Goal: Use online tool/utility: Utilize a website feature to perform a specific function

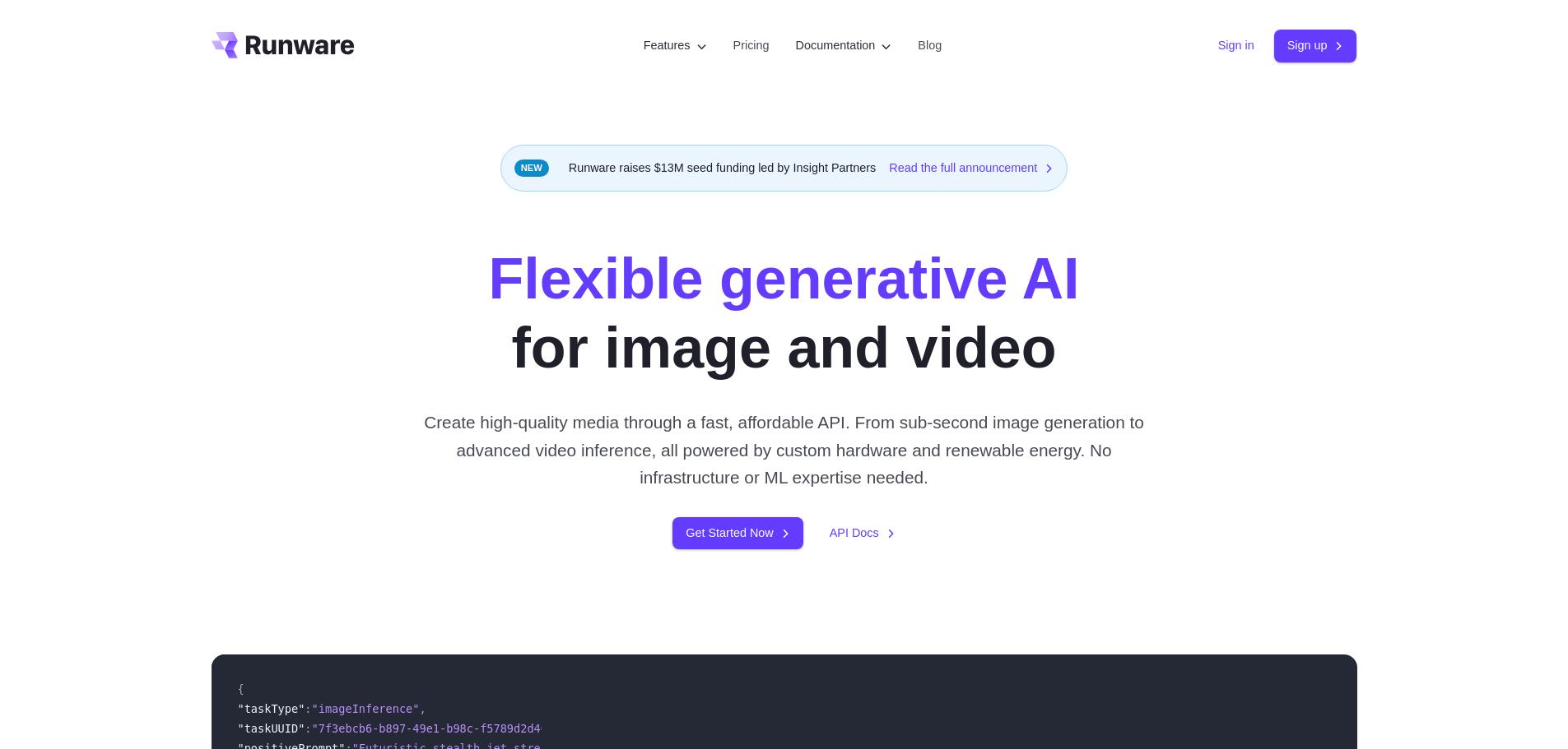
click at [1224, 49] on link "Sign in" at bounding box center [1236, 45] width 36 height 19
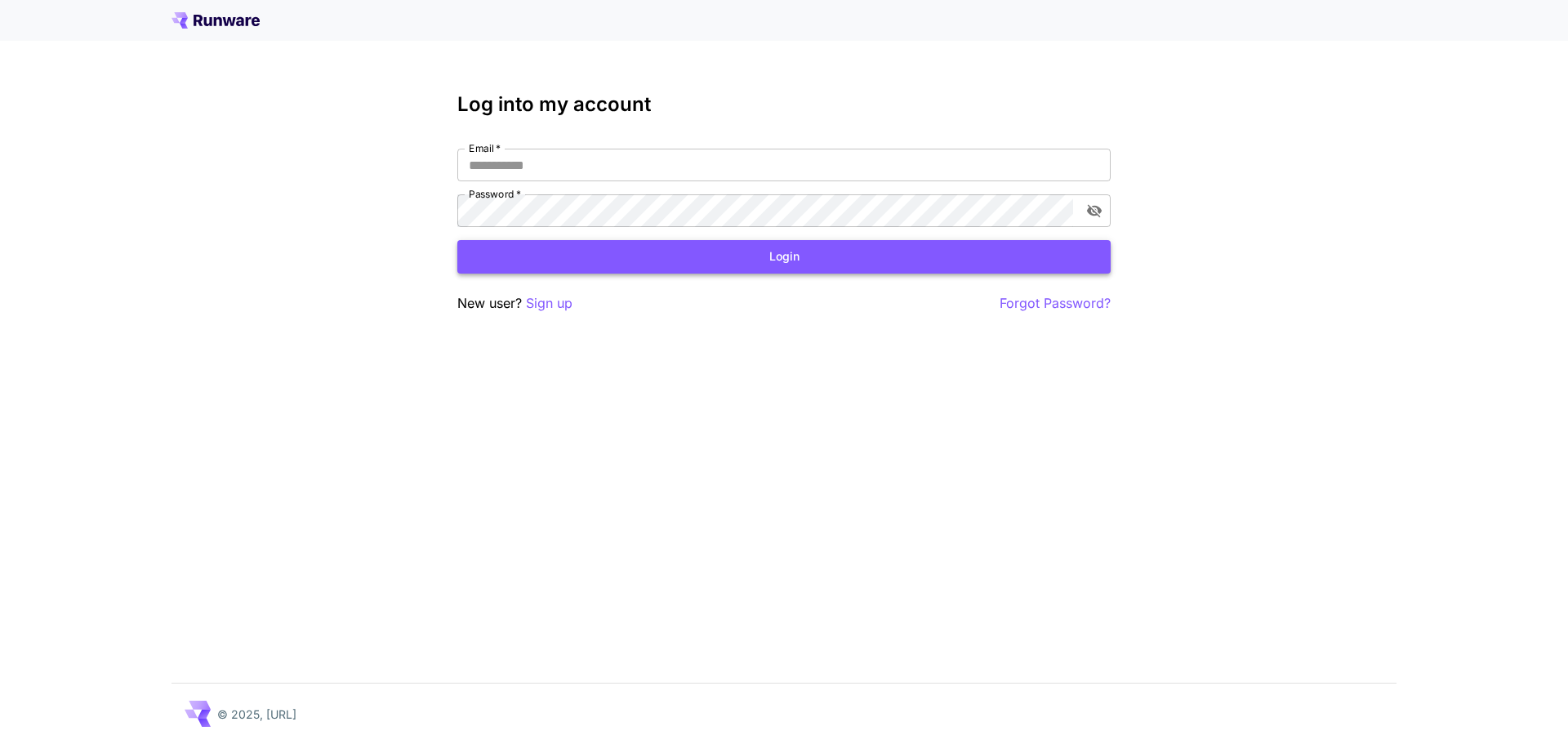
type input "**********"
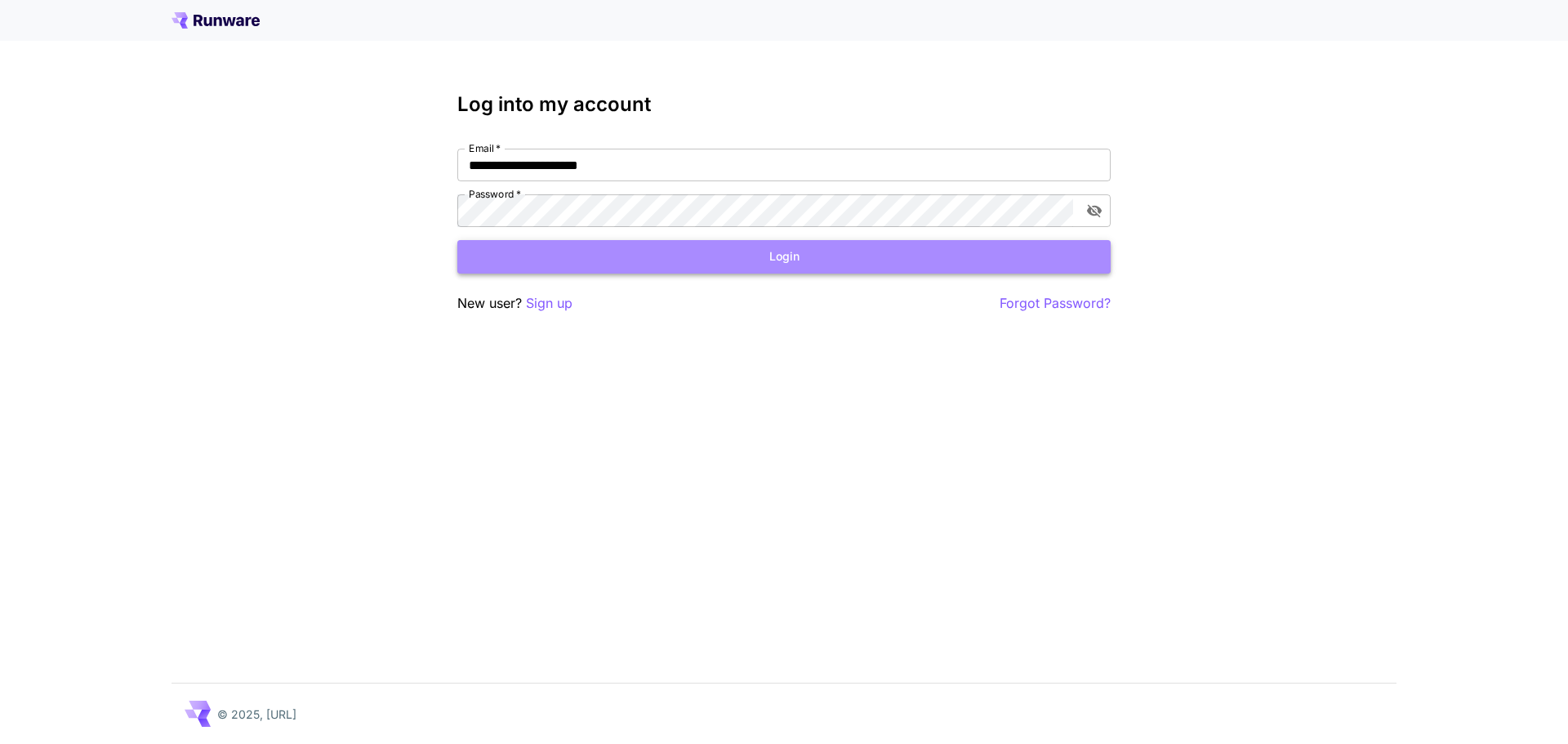
click at [658, 264] on button "Login" at bounding box center [784, 257] width 653 height 34
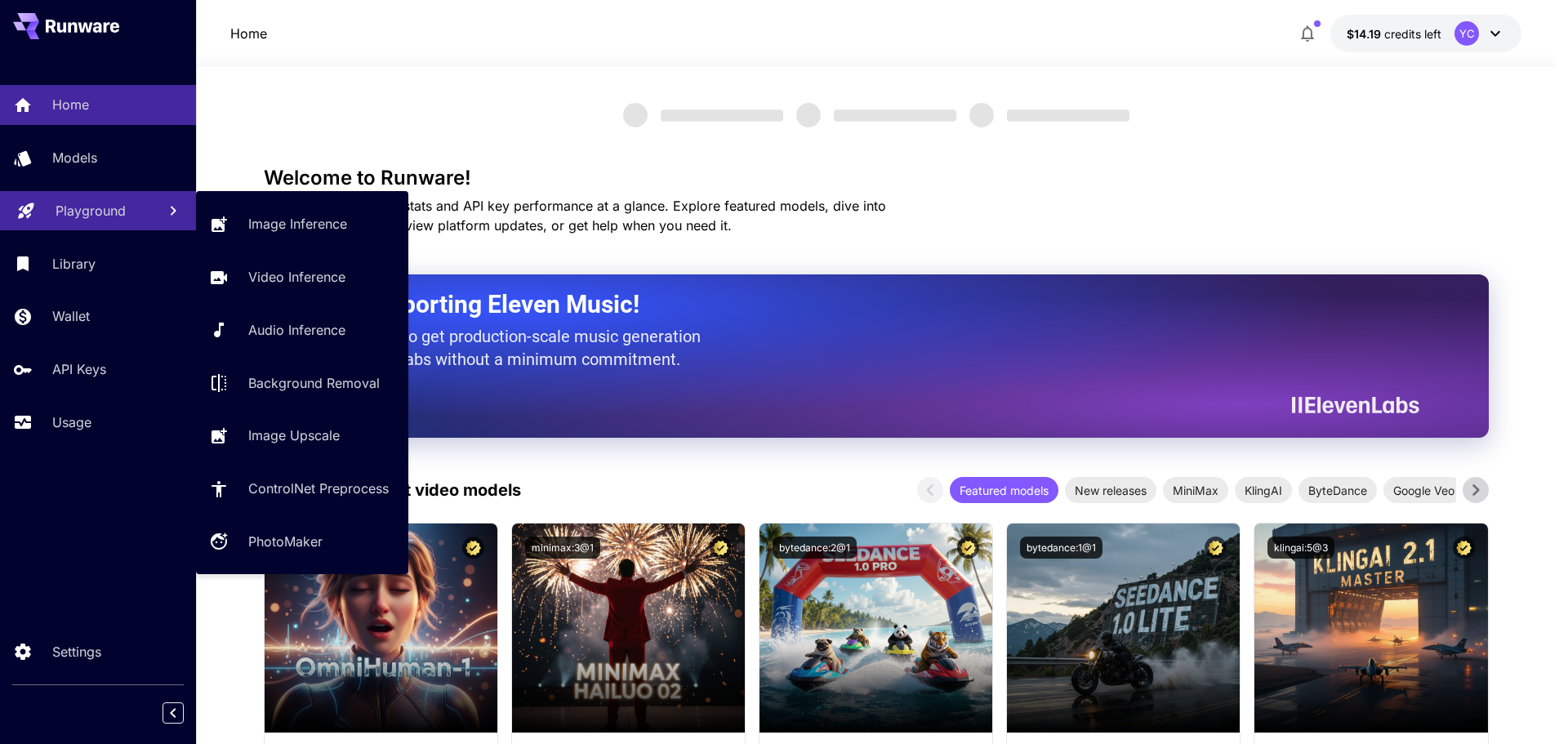
click at [85, 215] on p "Playground" at bounding box center [91, 210] width 70 height 19
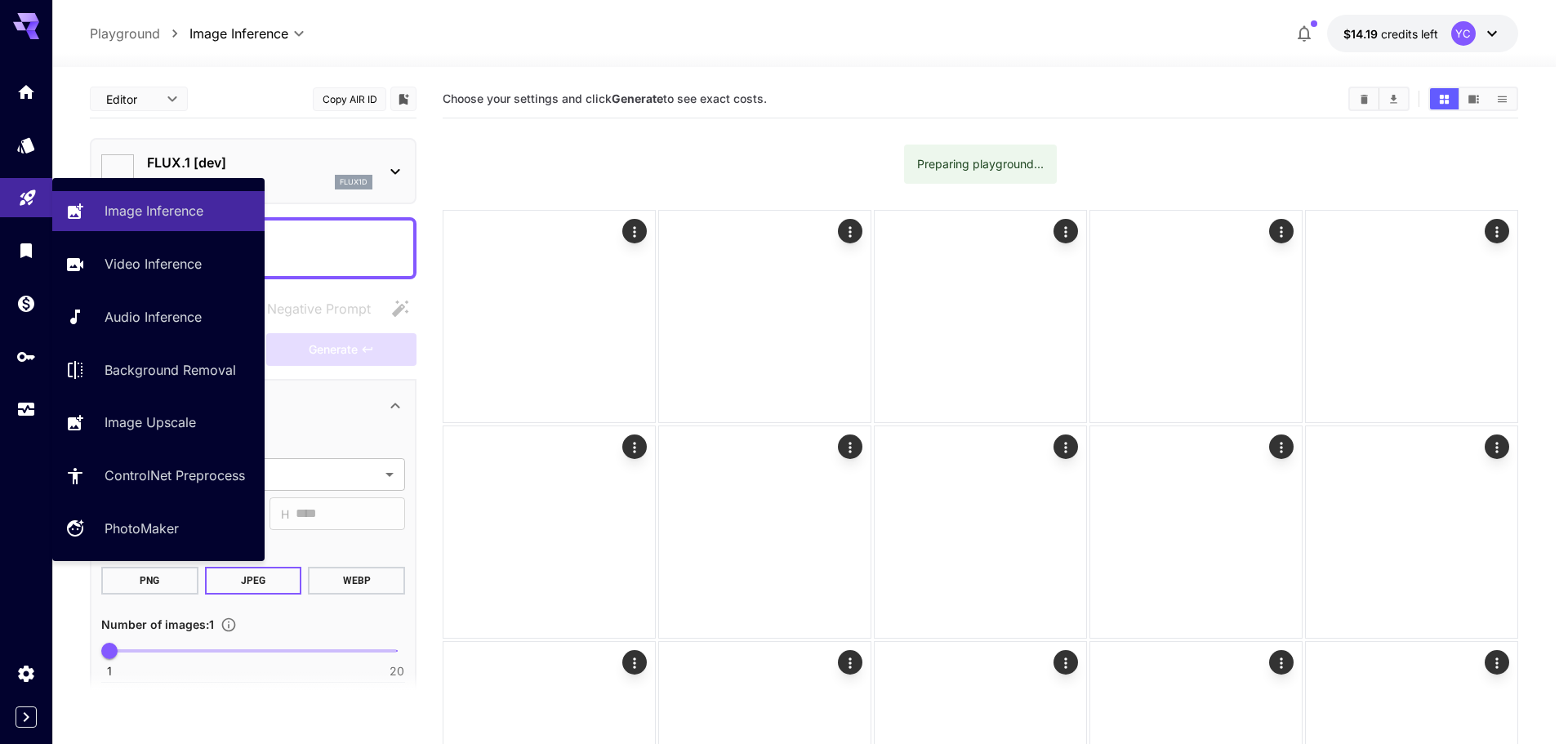
type input "**********"
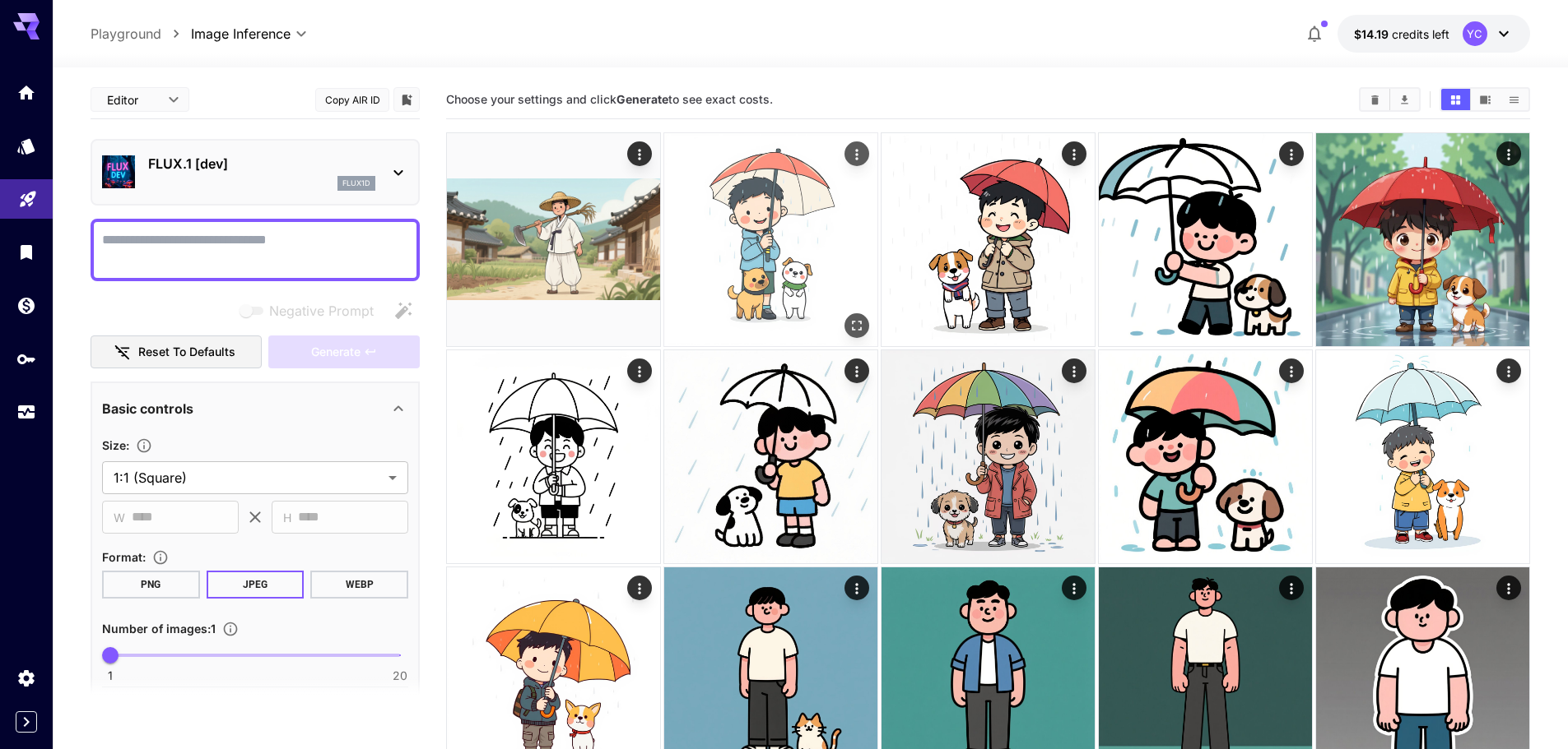
drag, startPoint x: 771, startPoint y: 234, endPoint x: 737, endPoint y: 233, distance: 34.0
click at [737, 233] on img at bounding box center [771, 240] width 213 height 213
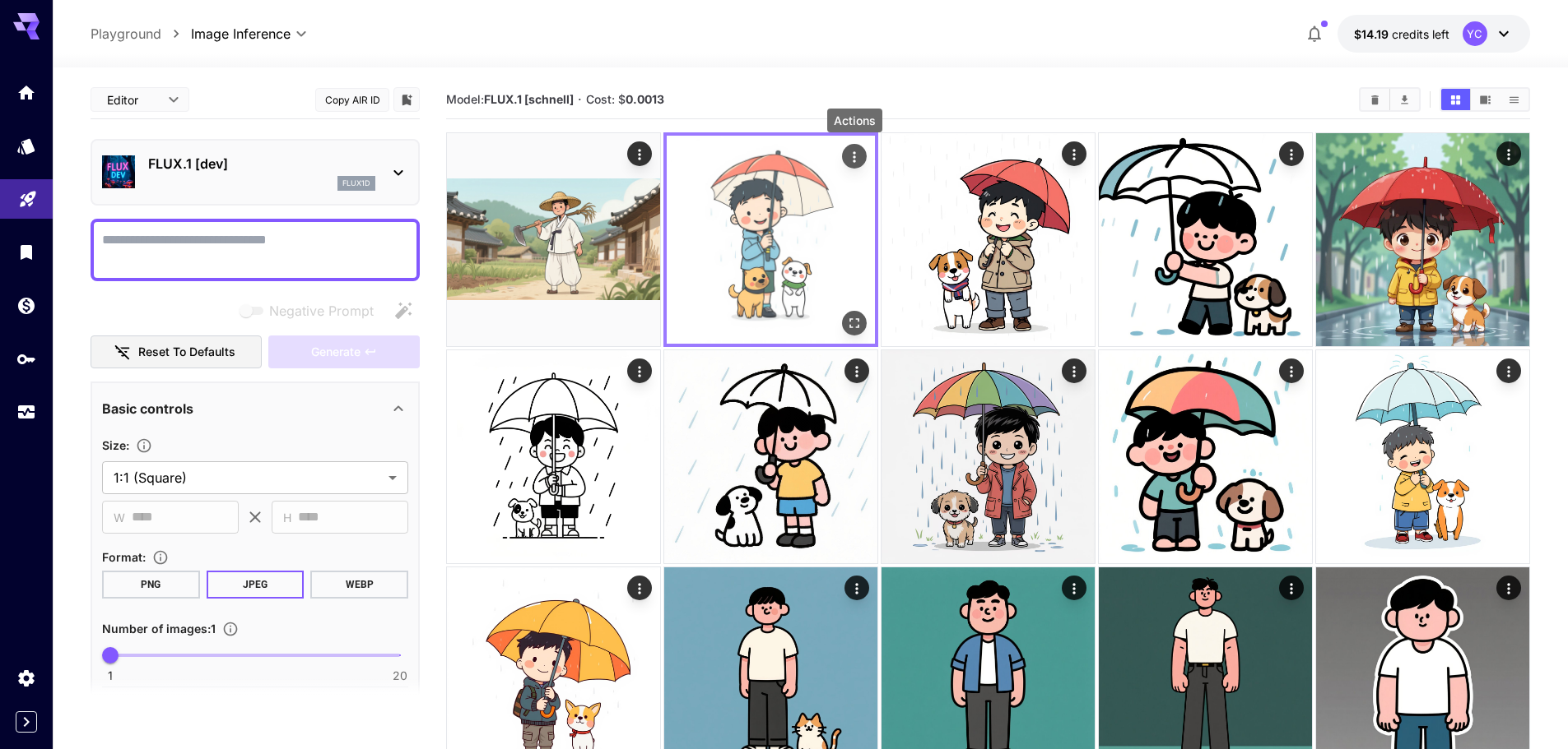
click at [844, 157] on button "Actions" at bounding box center [854, 156] width 25 height 25
click at [852, 152] on icon "Actions" at bounding box center [854, 157] width 16 height 16
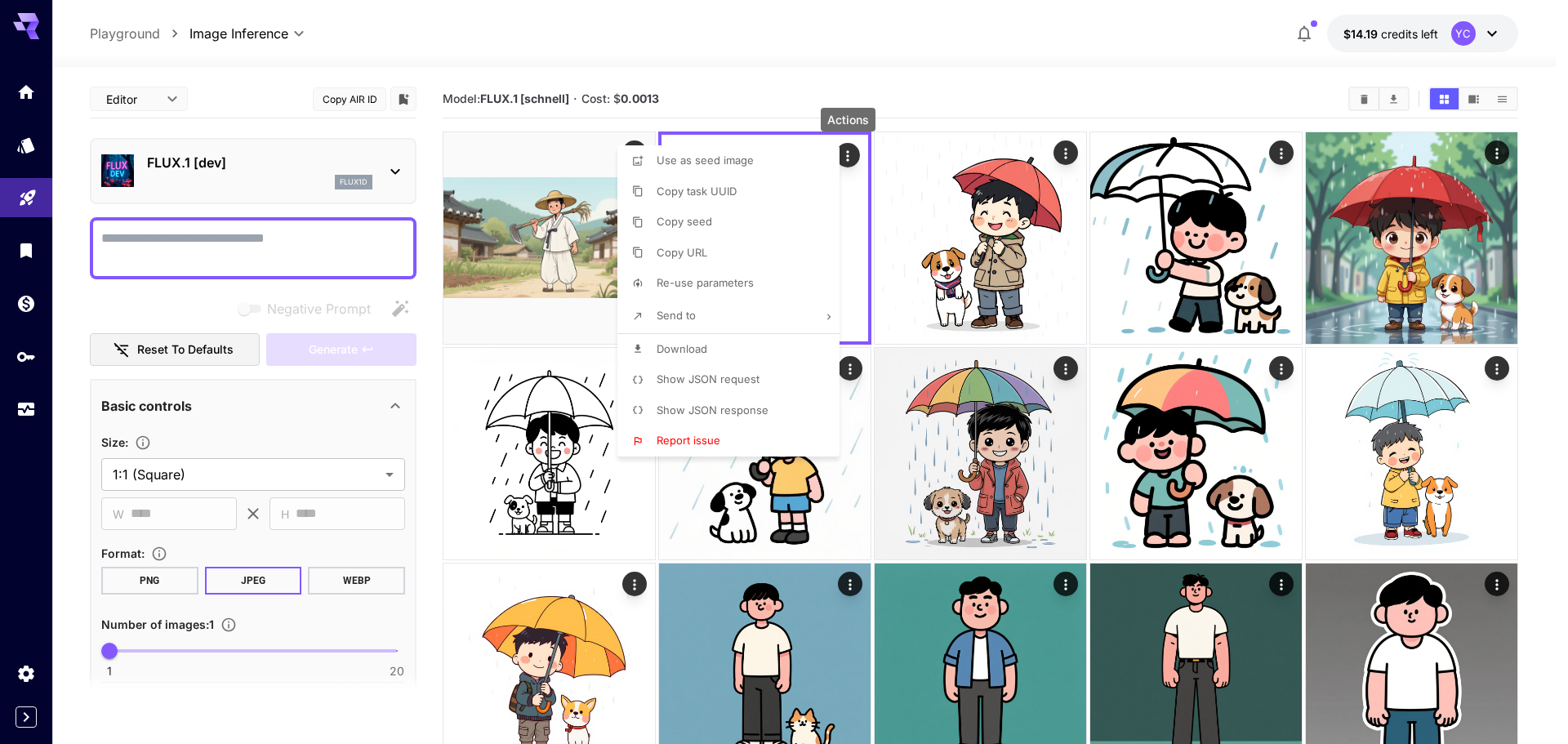
click at [708, 349] on li "Download" at bounding box center [734, 349] width 232 height 31
click at [699, 350] on span "Download" at bounding box center [682, 348] width 51 height 13
click at [1071, 161] on div at bounding box center [784, 372] width 1568 height 744
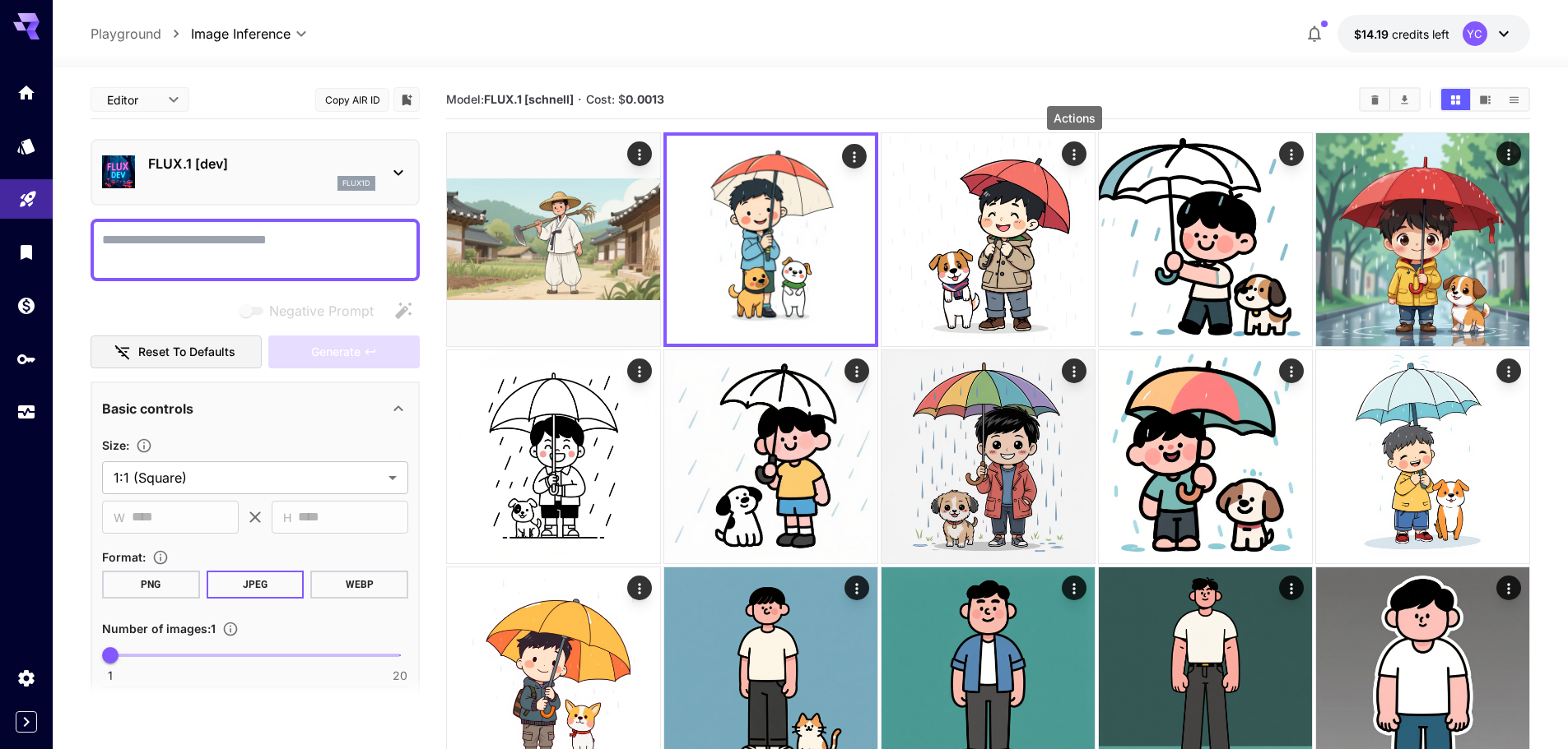
click at [1070, 155] on icon "Actions" at bounding box center [1074, 154] width 16 height 16
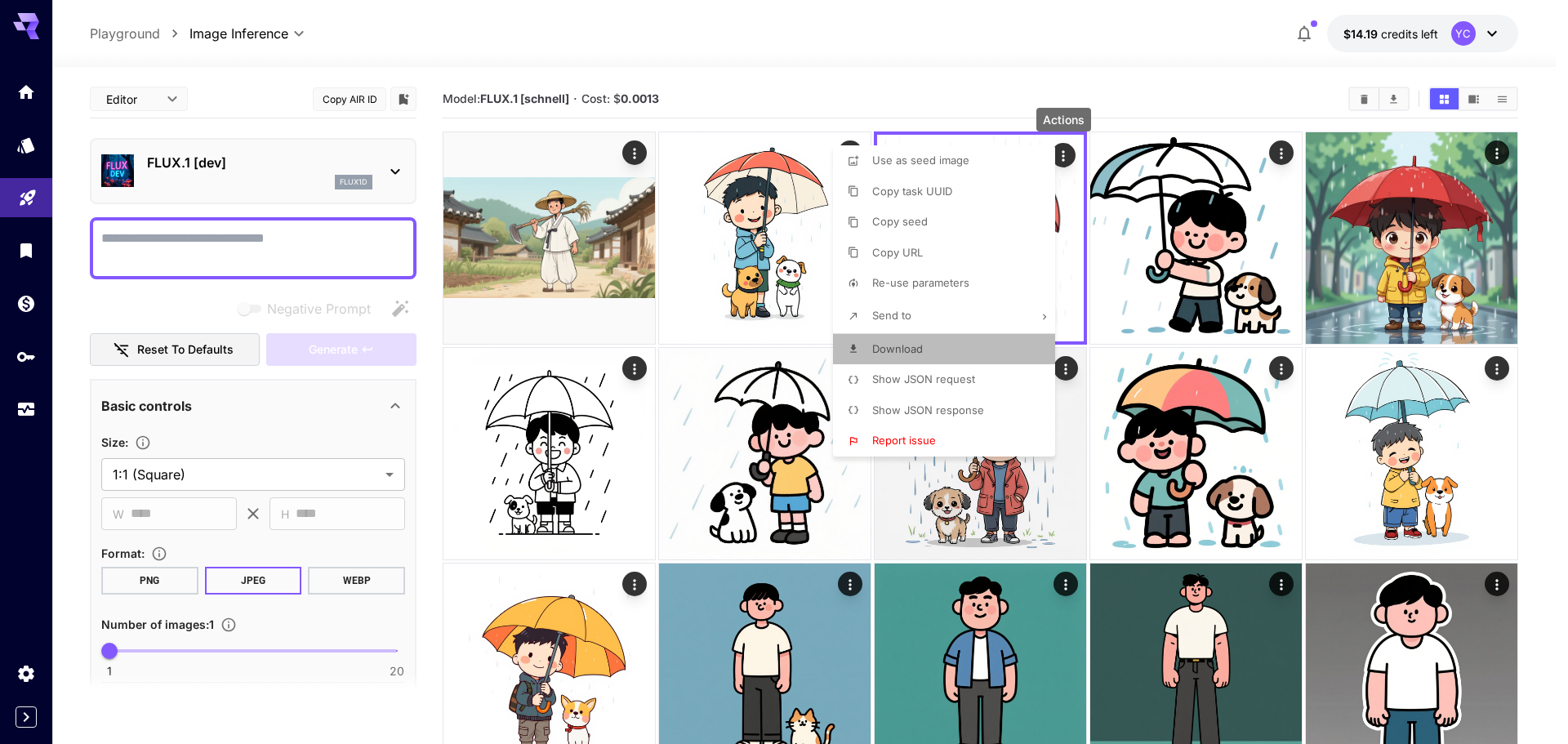
click at [945, 347] on li "Download" at bounding box center [949, 349] width 232 height 31
click at [23, 669] on div at bounding box center [784, 372] width 1568 height 744
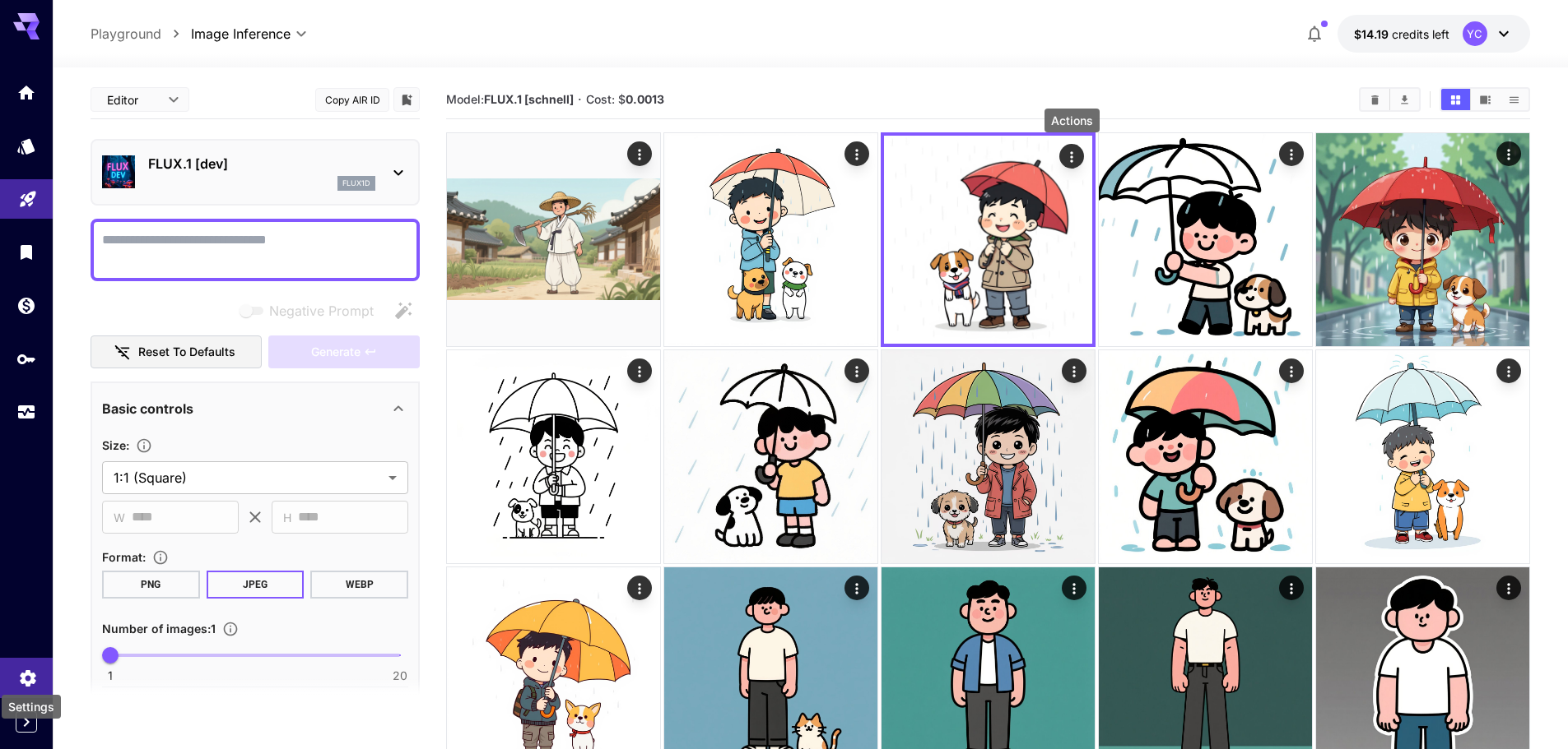
click at [28, 679] on icon "Settings" at bounding box center [27, 673] width 15 height 16
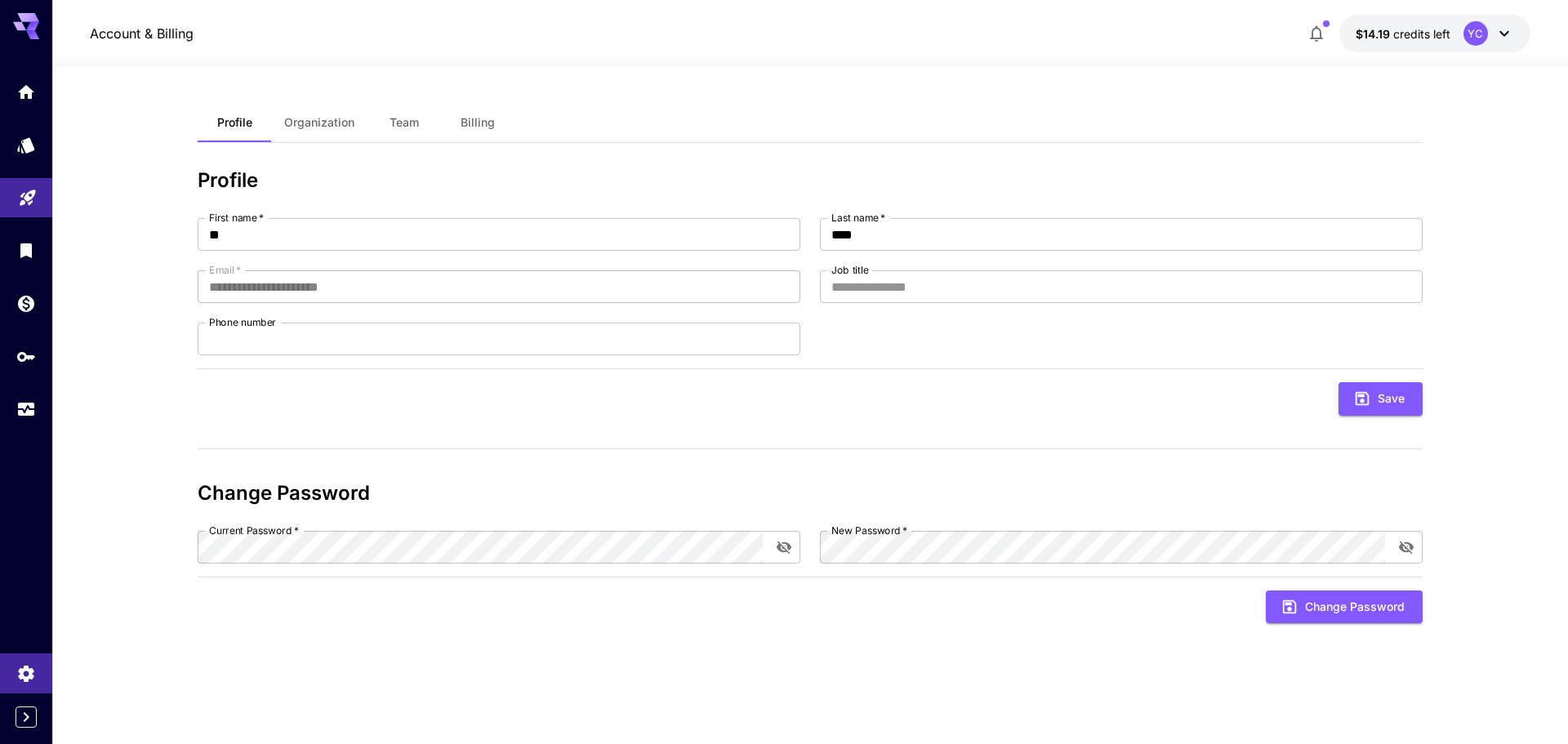
click at [1443, 374] on section "**********" at bounding box center [811, 405] width 1516 height 677
click at [320, 126] on span "Organization" at bounding box center [319, 122] width 70 height 14
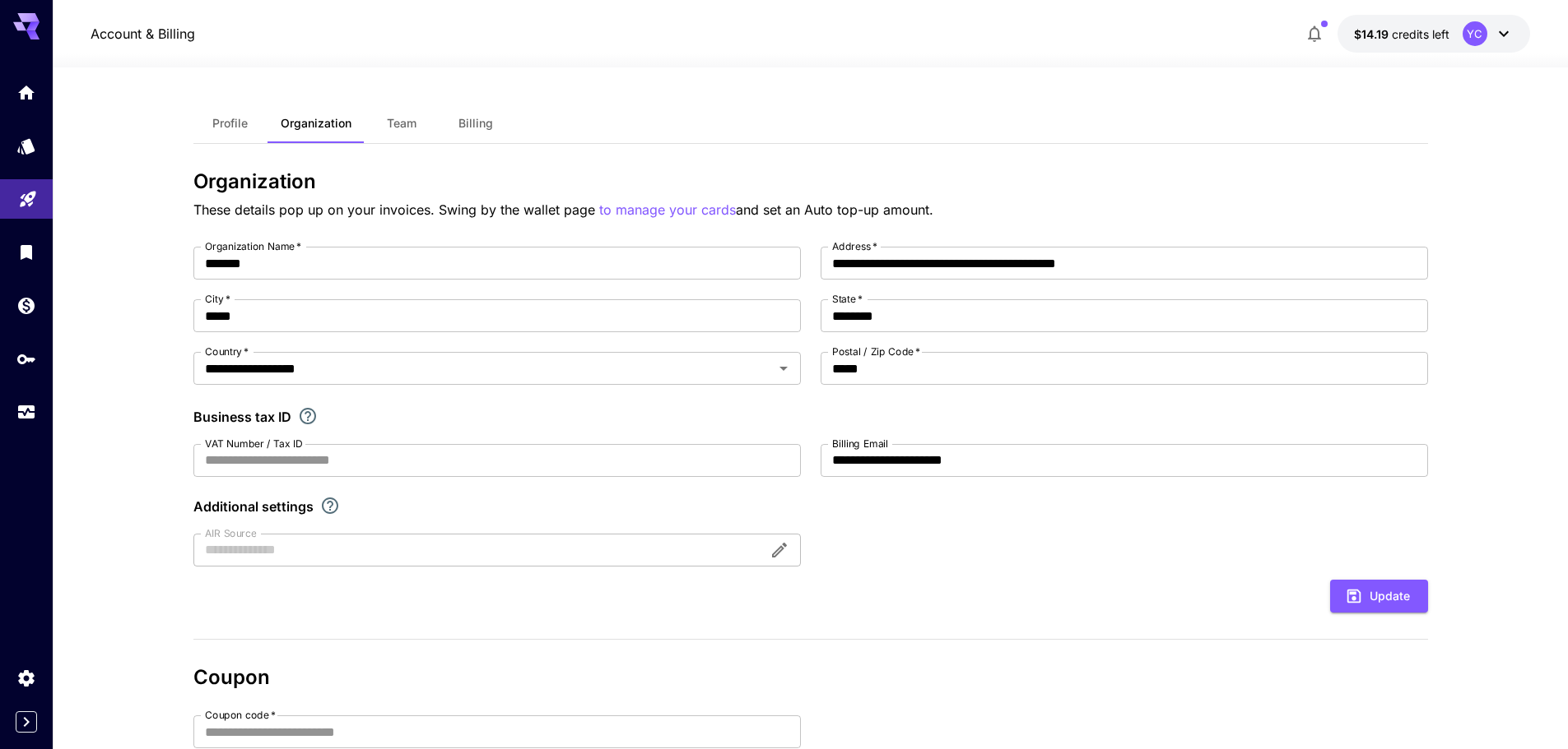
click at [405, 125] on span "Team" at bounding box center [401, 123] width 30 height 15
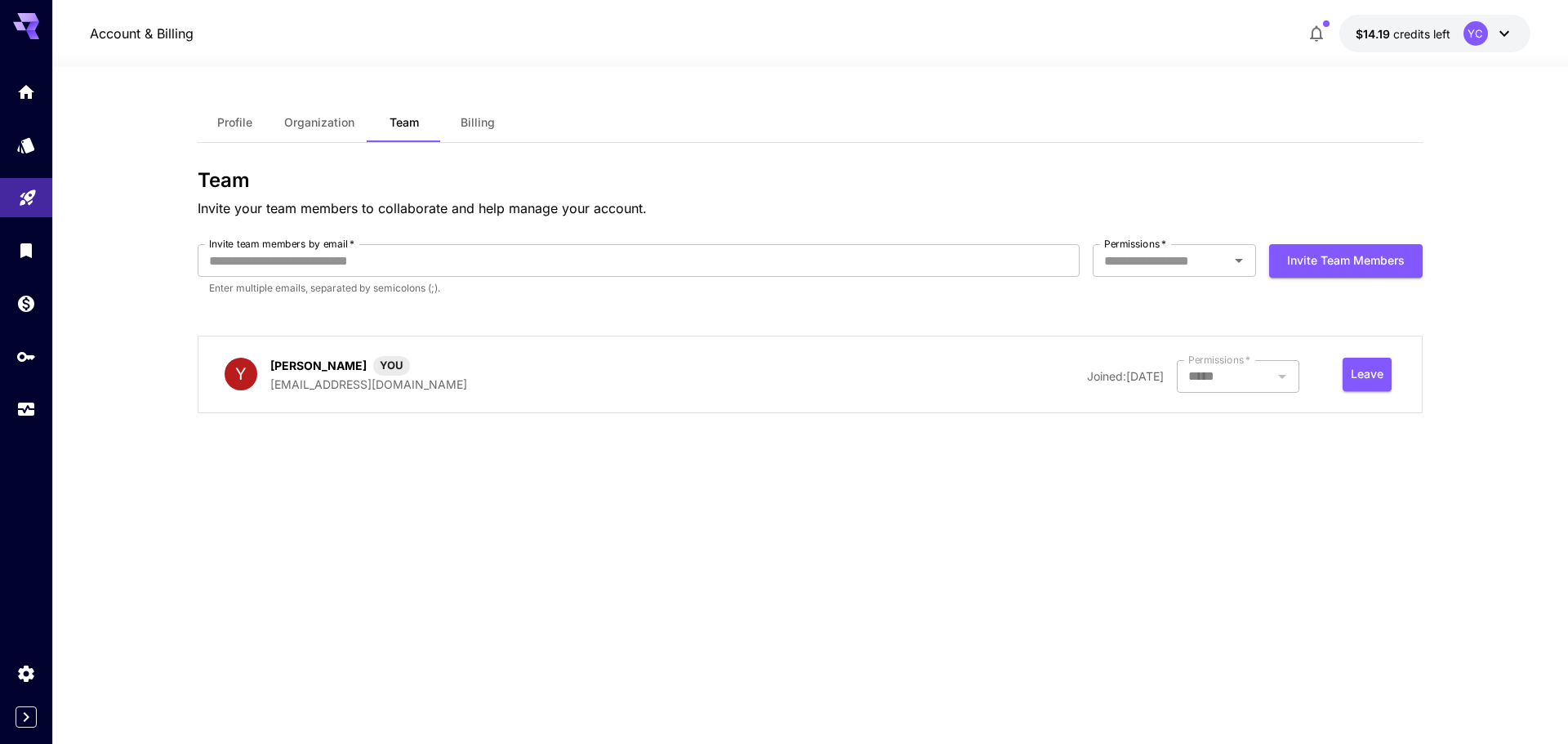
click at [474, 118] on span "Billing" at bounding box center [478, 122] width 34 height 14
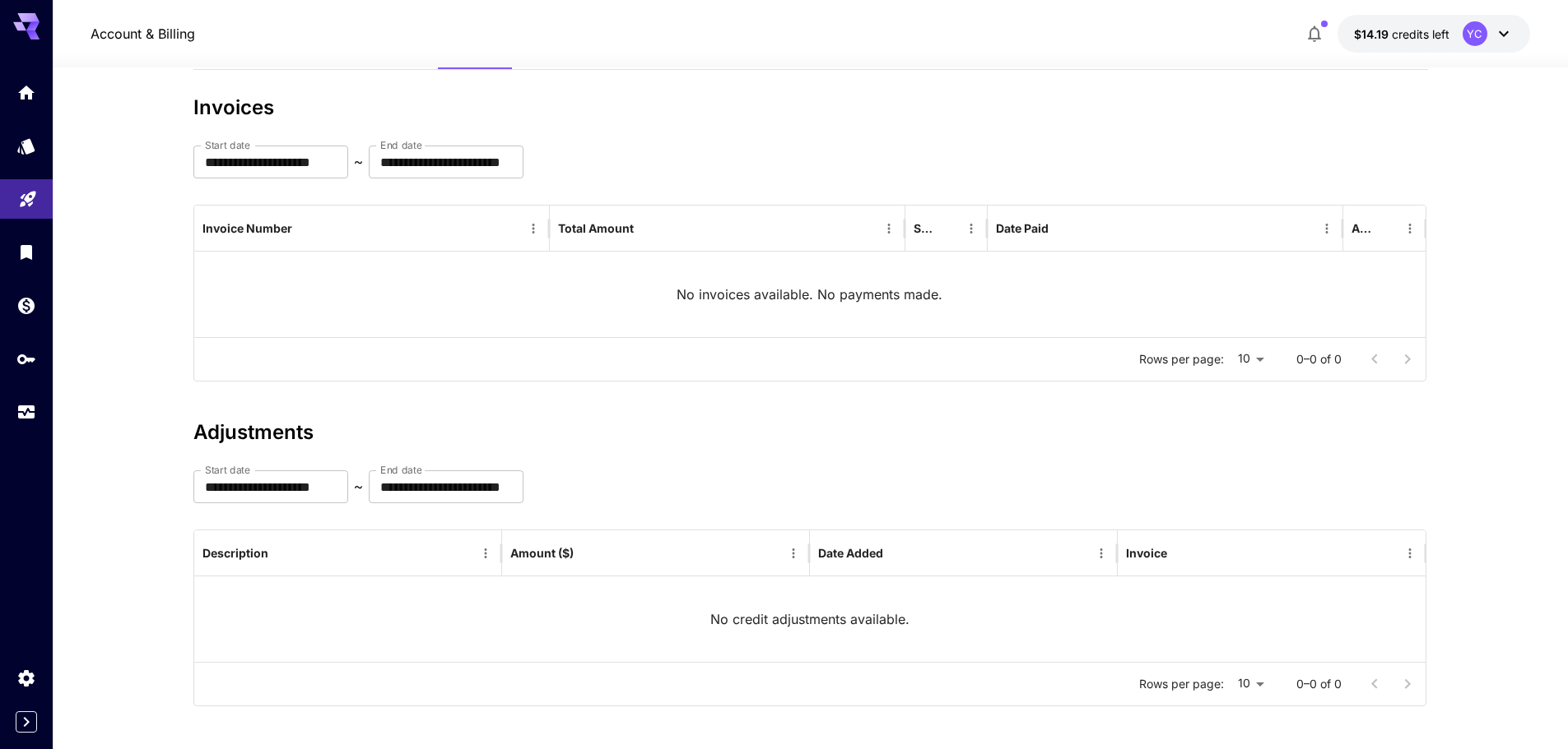
scroll to position [80, 0]
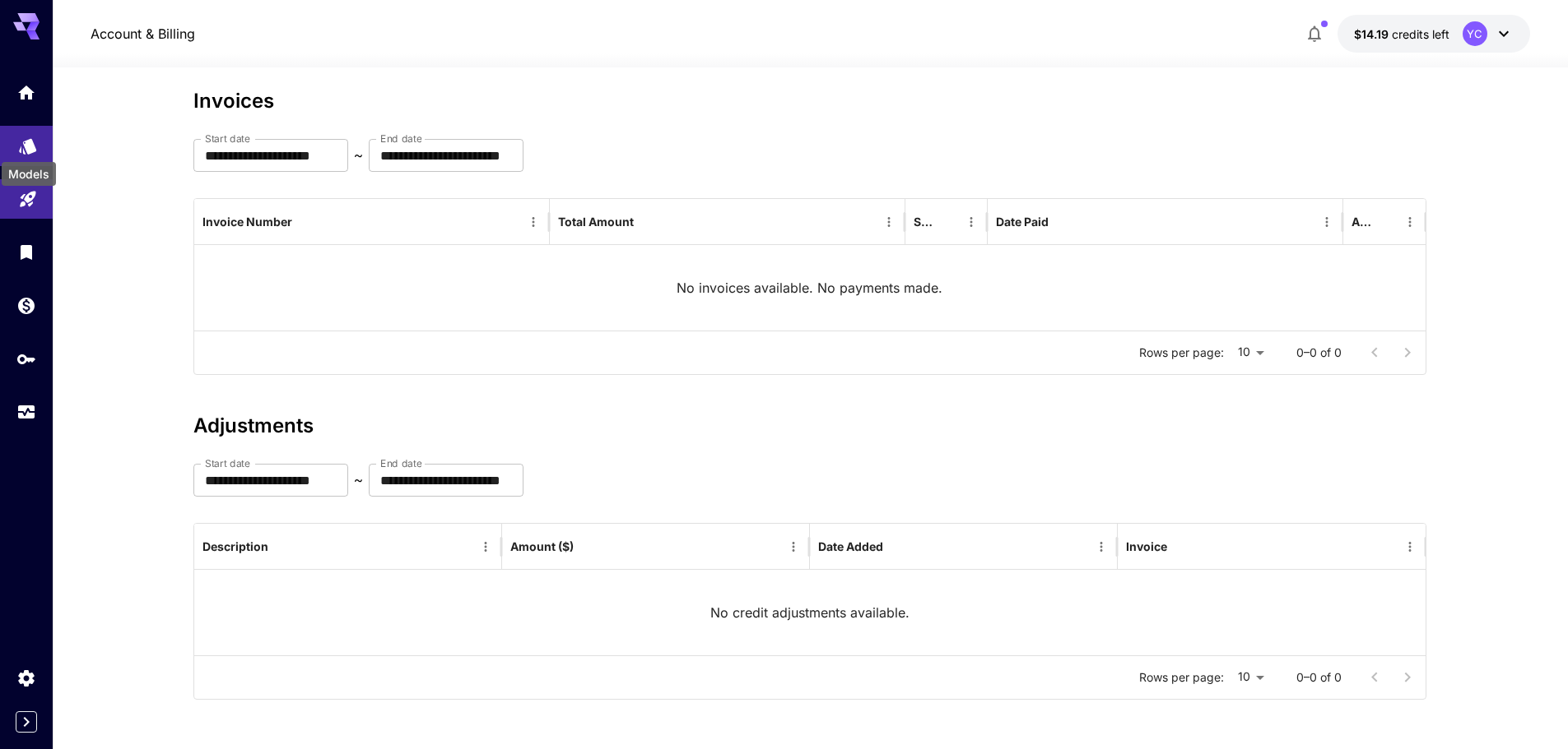
click at [28, 139] on icon "Models" at bounding box center [27, 141] width 17 height 15
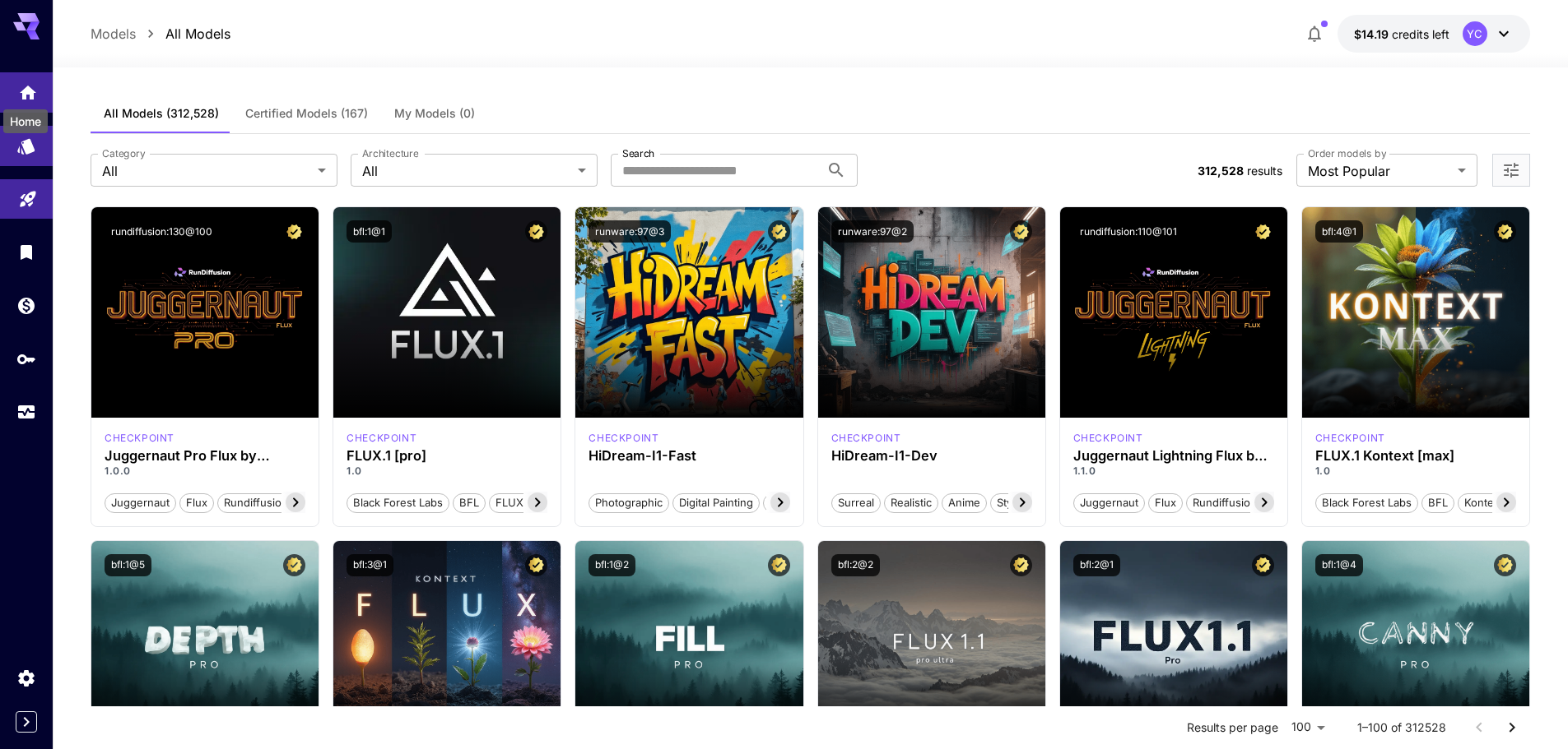
click at [26, 84] on icon "Home" at bounding box center [27, 87] width 16 height 14
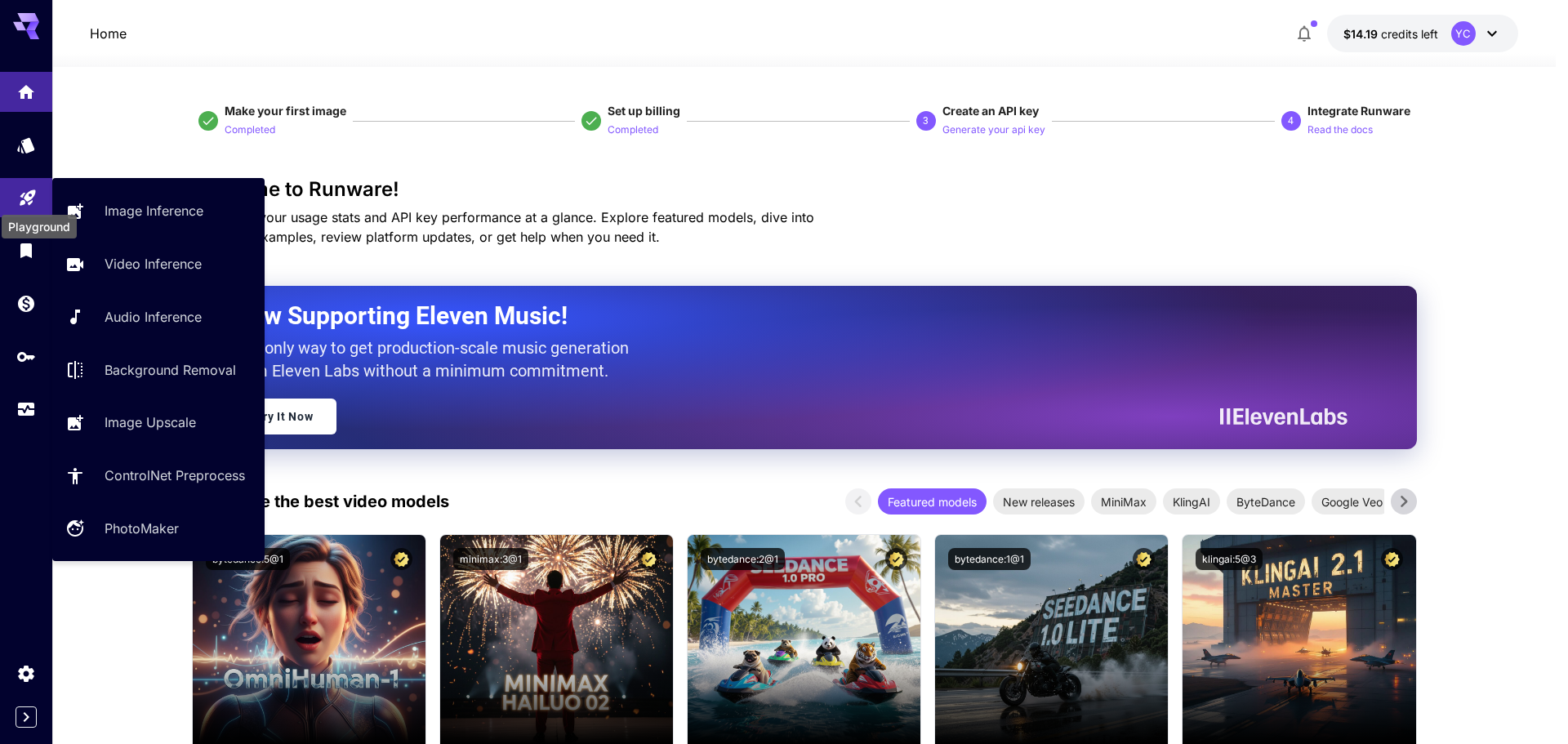
click at [26, 200] on icon "Playground" at bounding box center [27, 192] width 19 height 19
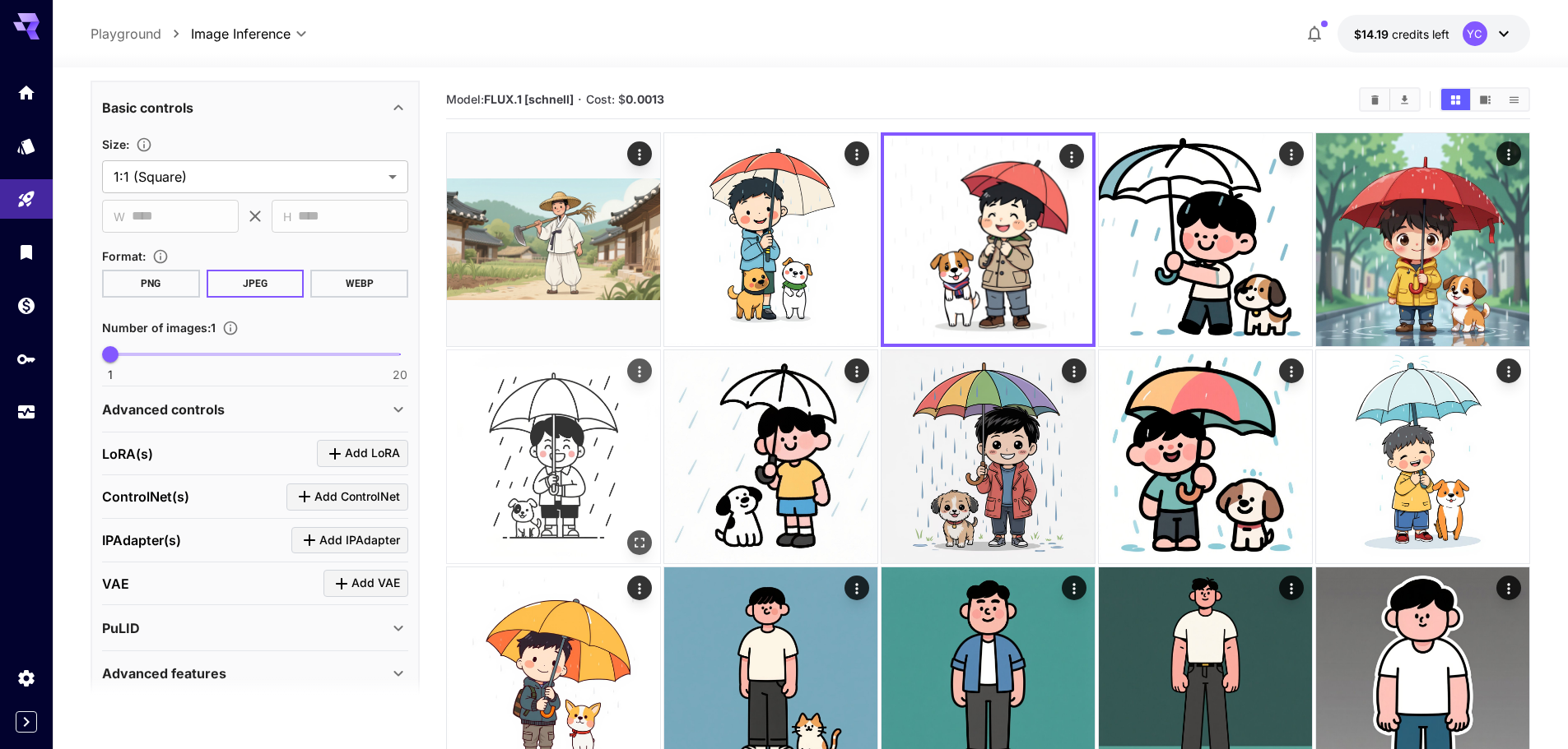
scroll to position [329, 0]
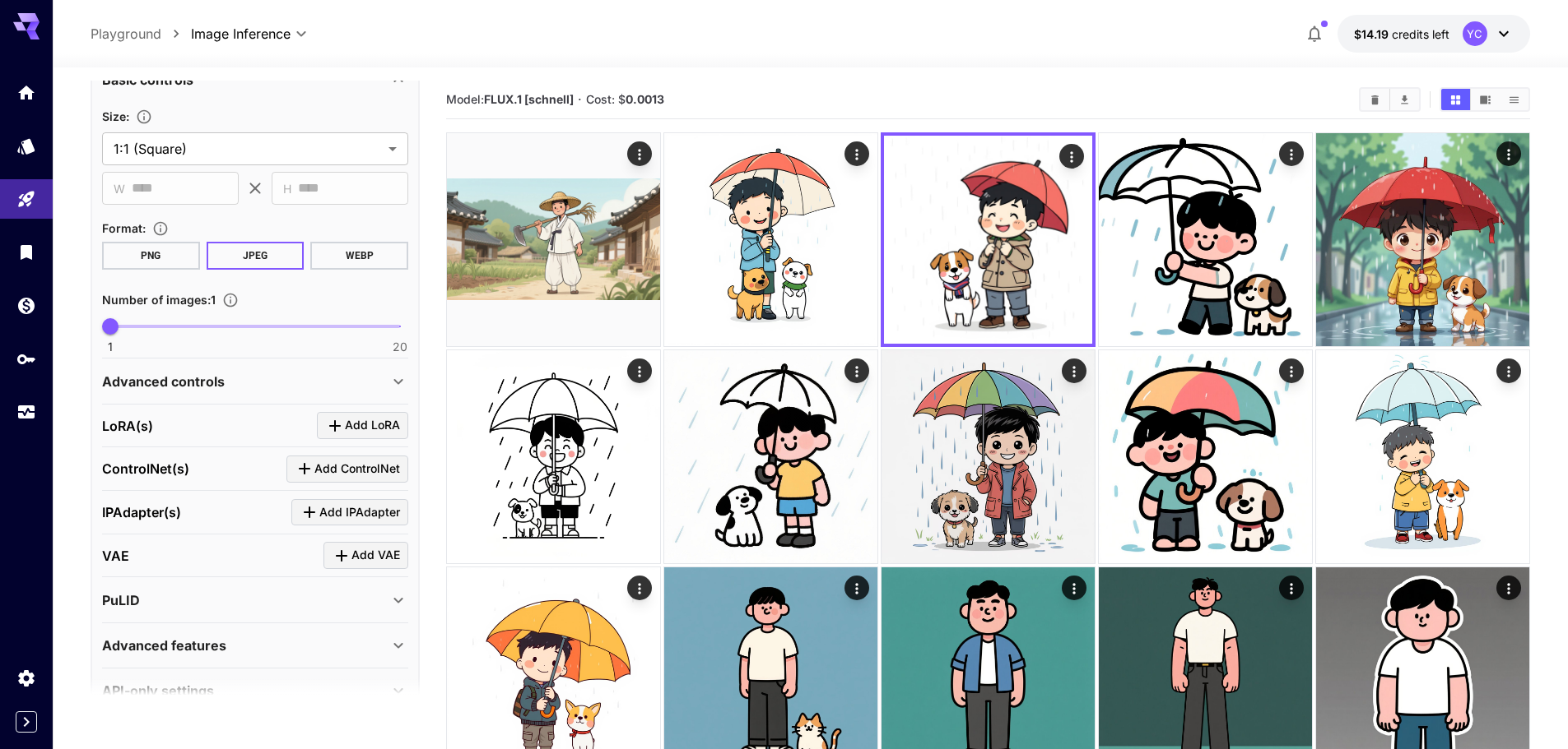
click at [1060, 33] on div "**********" at bounding box center [810, 33] width 1439 height 38
click at [1105, 33] on div "**********" at bounding box center [810, 33] width 1439 height 38
click at [1052, 27] on div "**********" at bounding box center [810, 33] width 1439 height 38
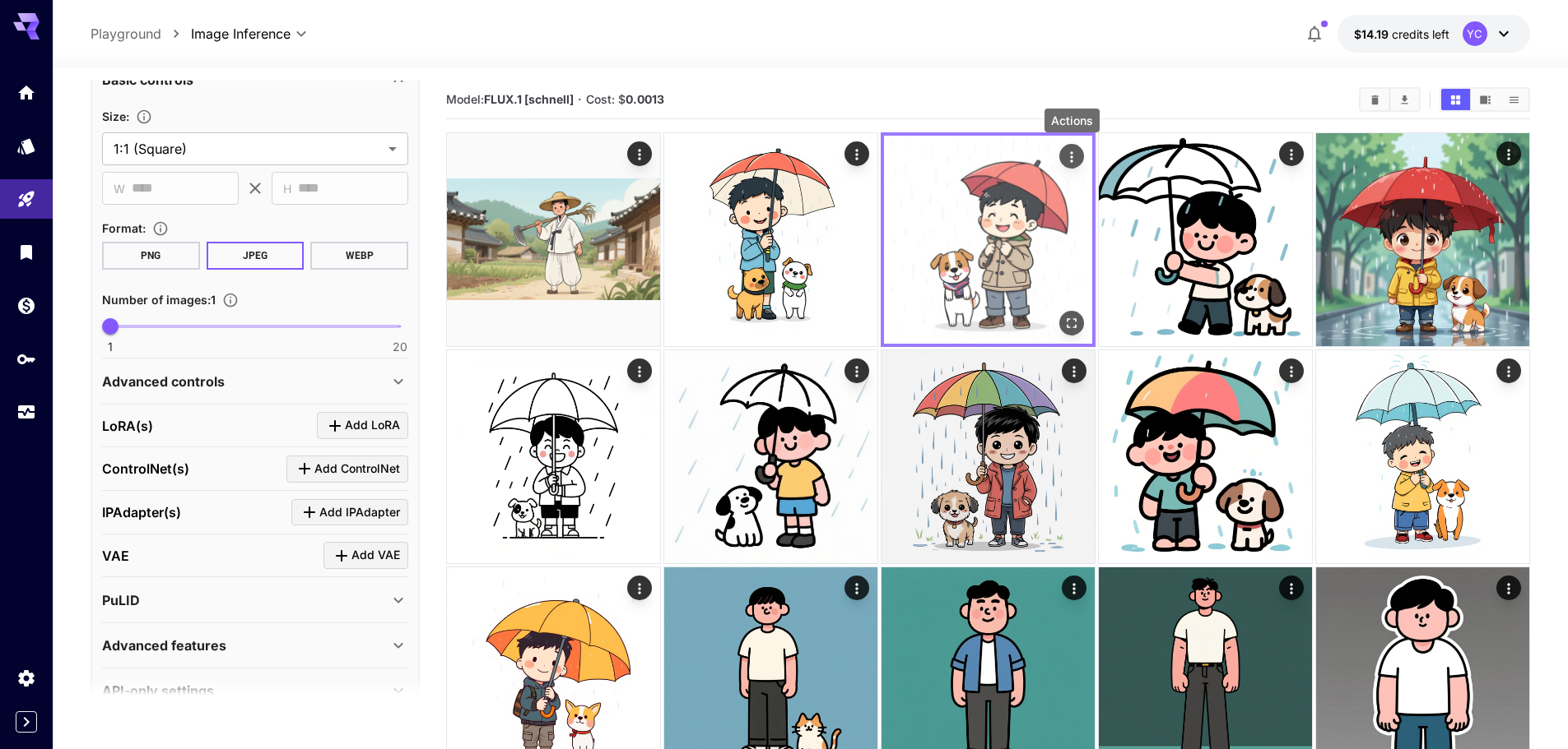
click at [1066, 159] on icon "Actions" at bounding box center [1071, 157] width 16 height 16
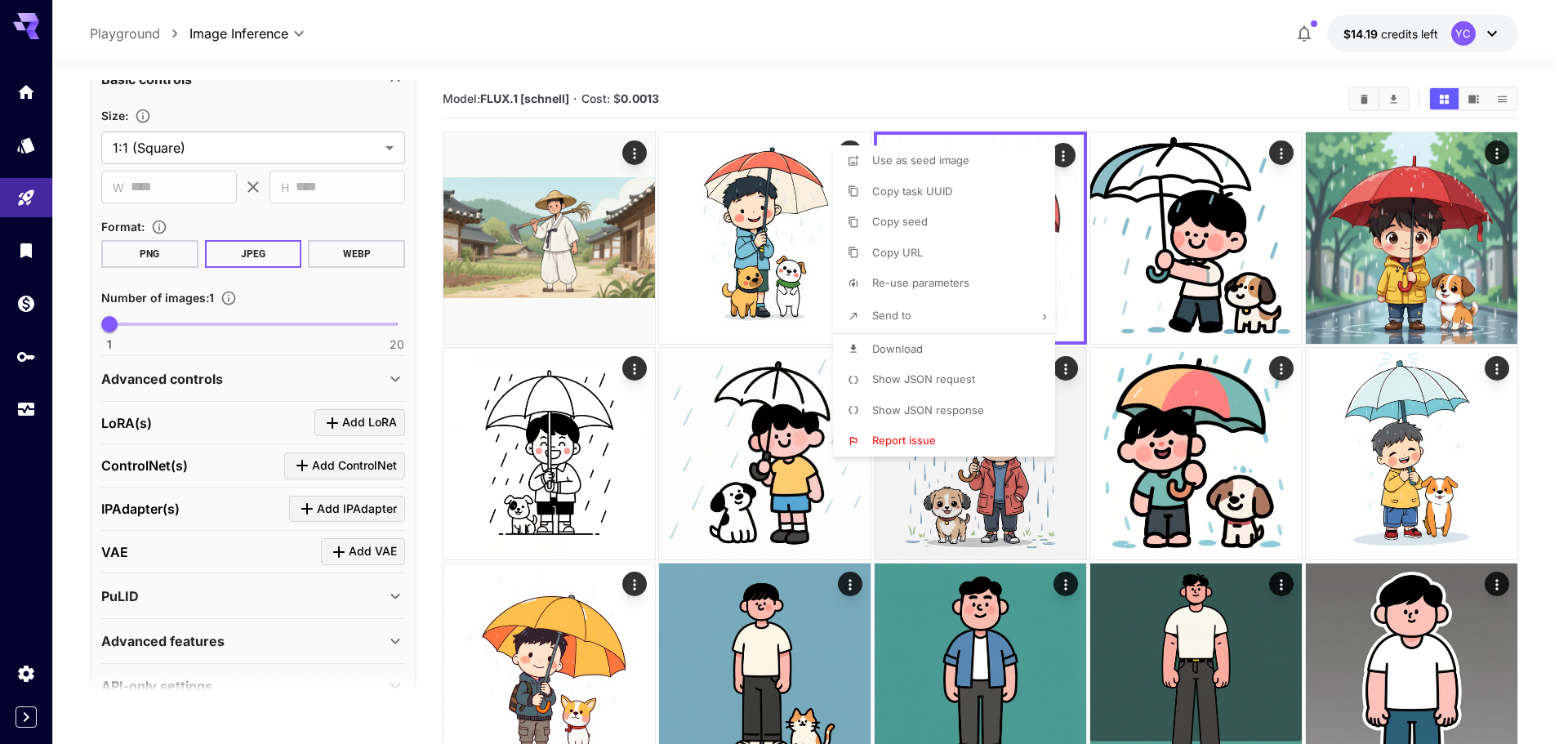
click at [861, 24] on div at bounding box center [784, 372] width 1568 height 744
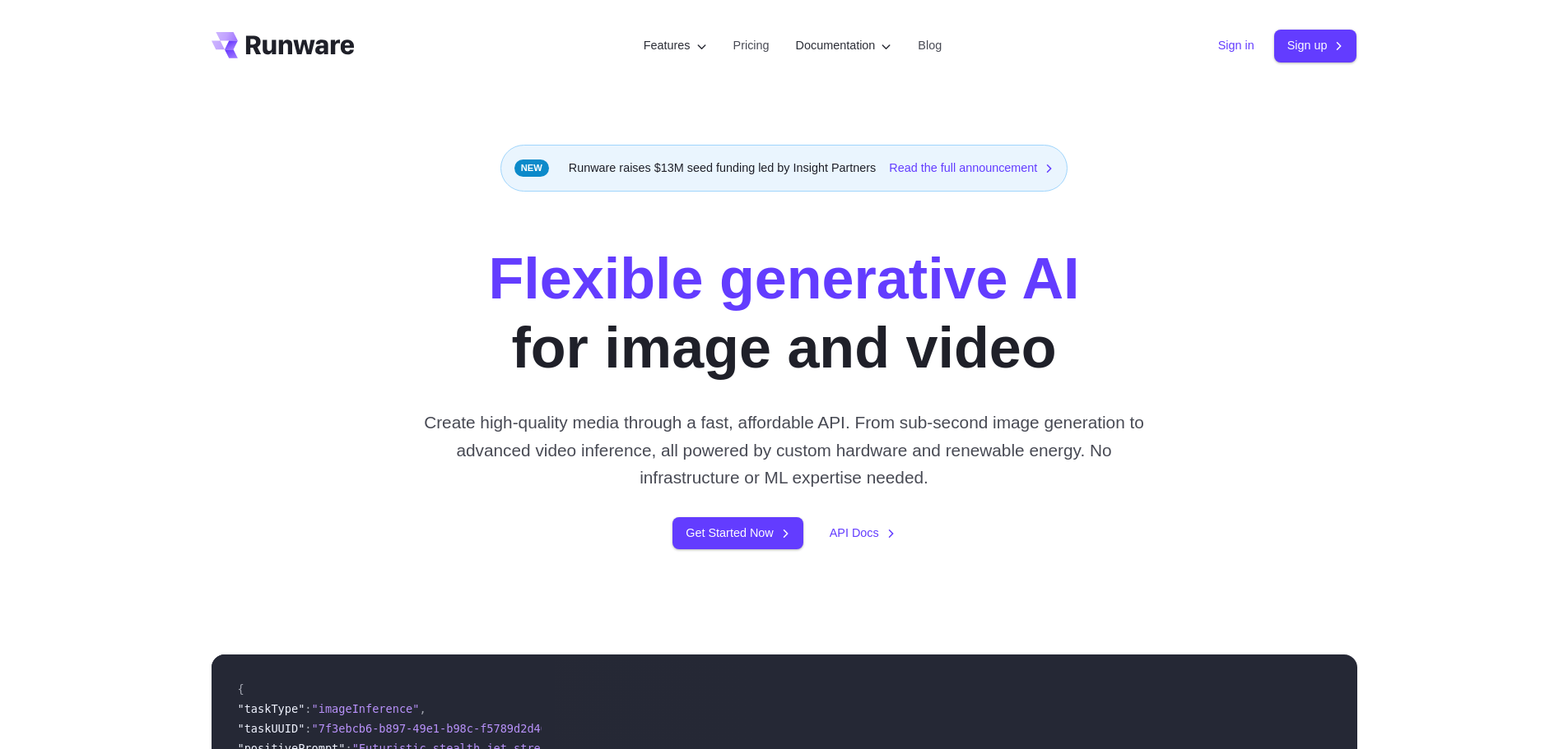
click at [1220, 49] on link "Sign in" at bounding box center [1236, 45] width 36 height 19
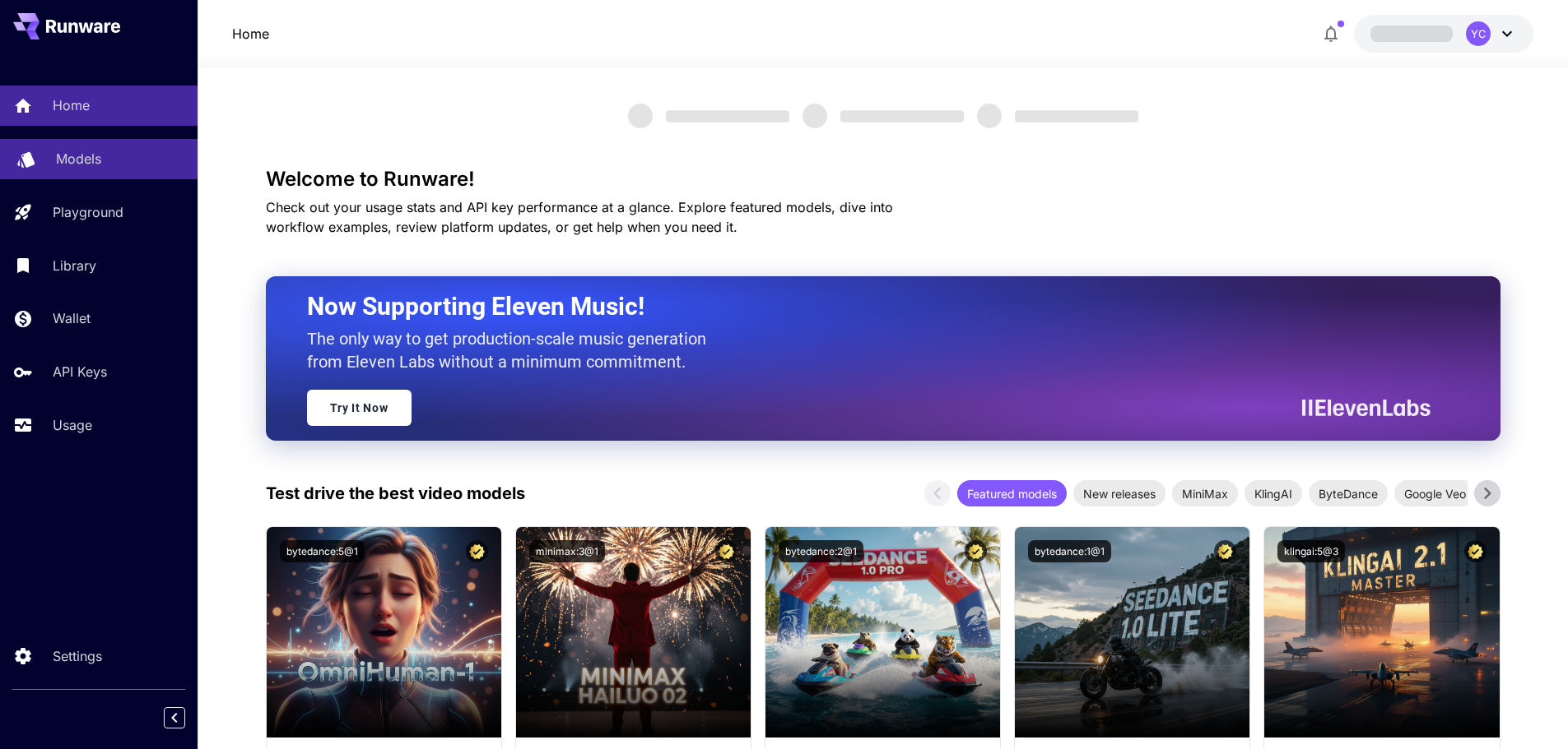
click at [54, 160] on link "Models" at bounding box center [98, 159] width 197 height 40
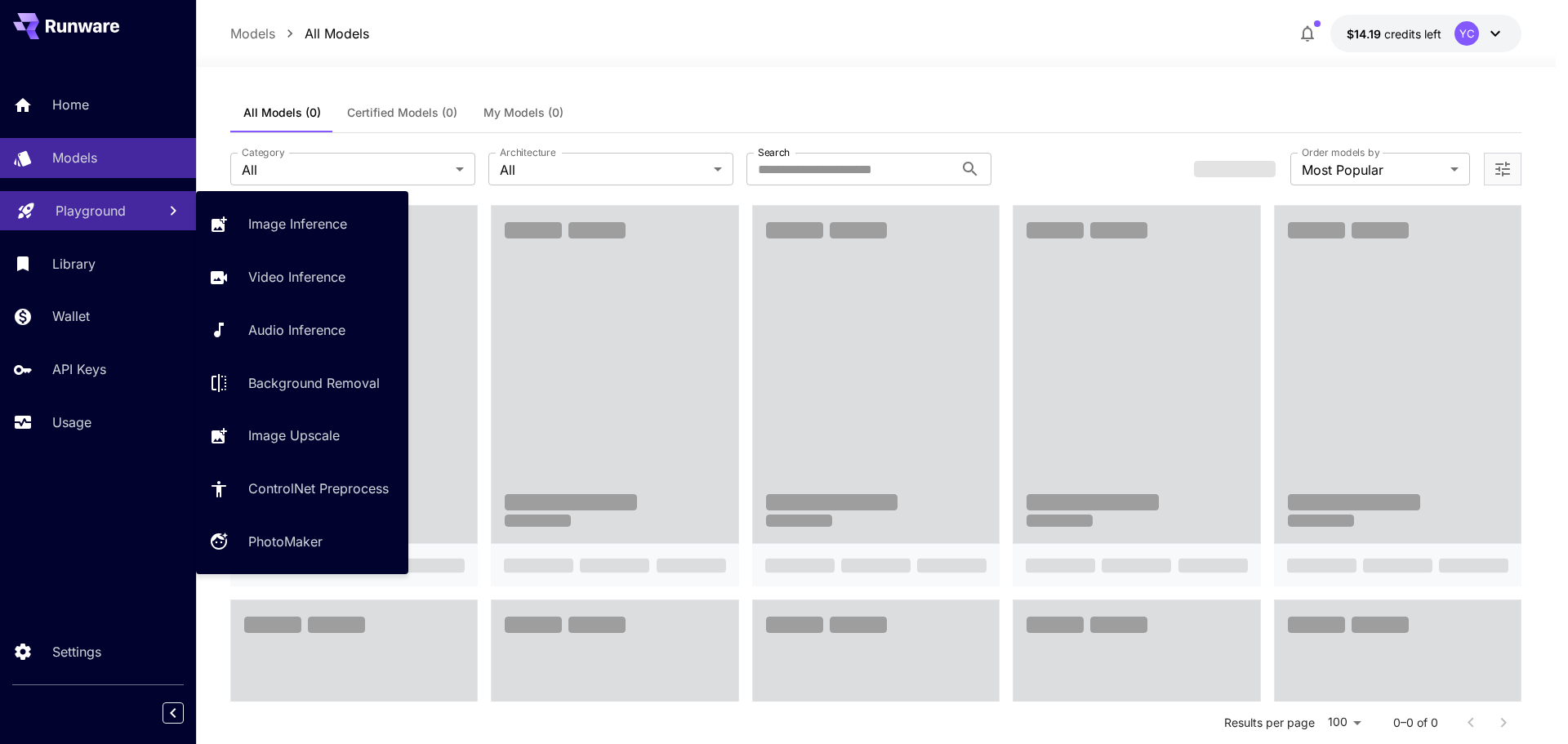
click at [84, 213] on p "Playground" at bounding box center [91, 210] width 70 height 19
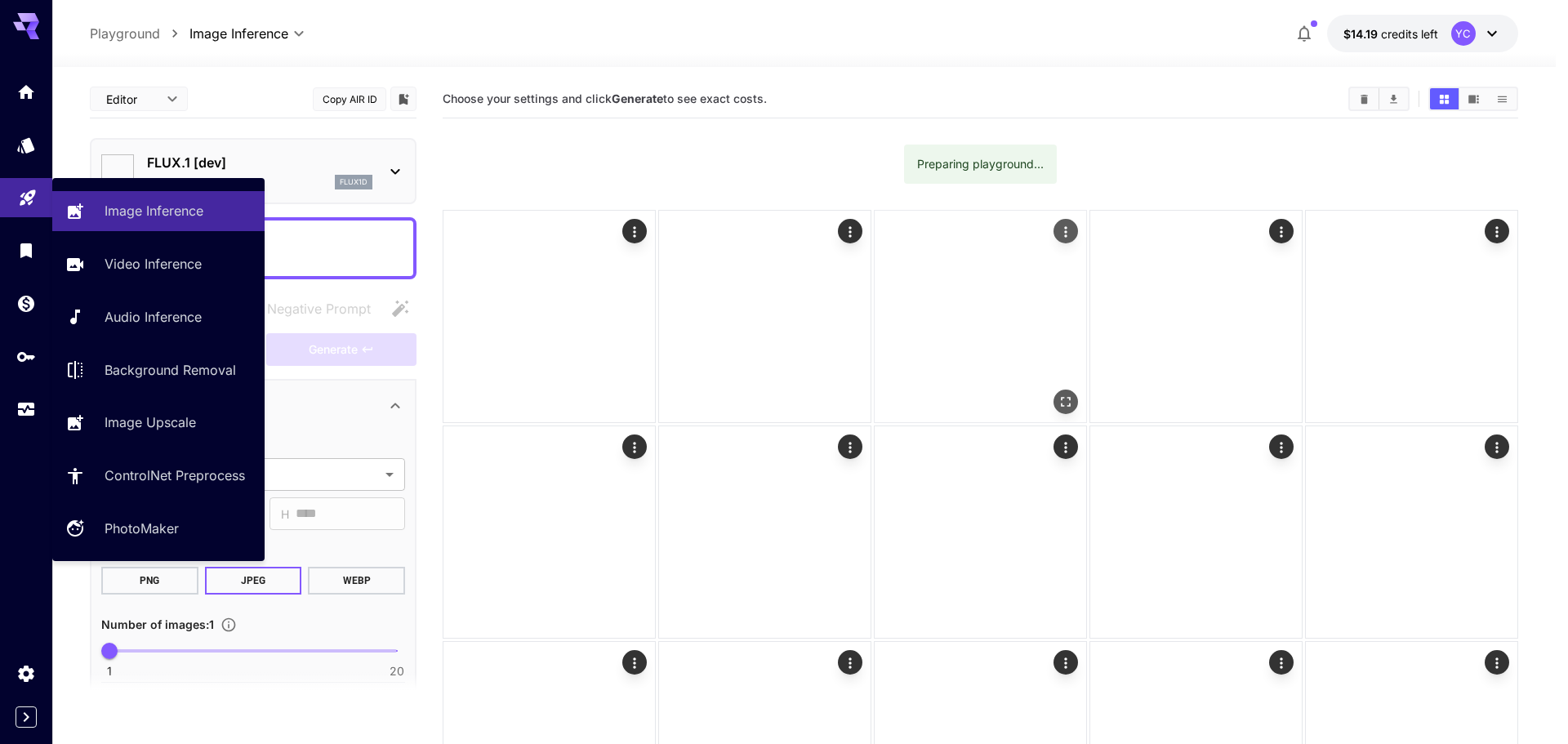
type input "**********"
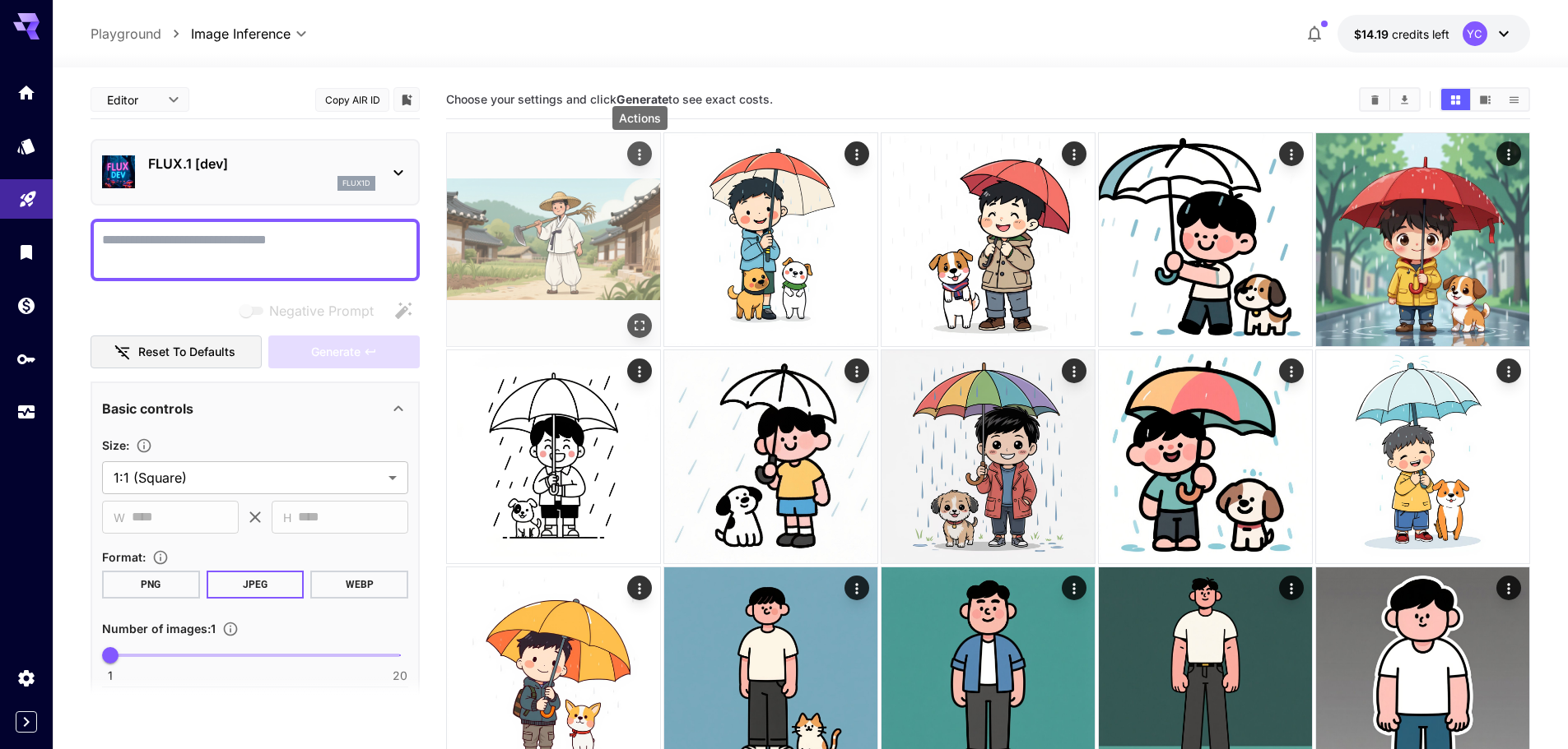
click at [640, 153] on icon "Actions" at bounding box center [639, 154] width 16 height 16
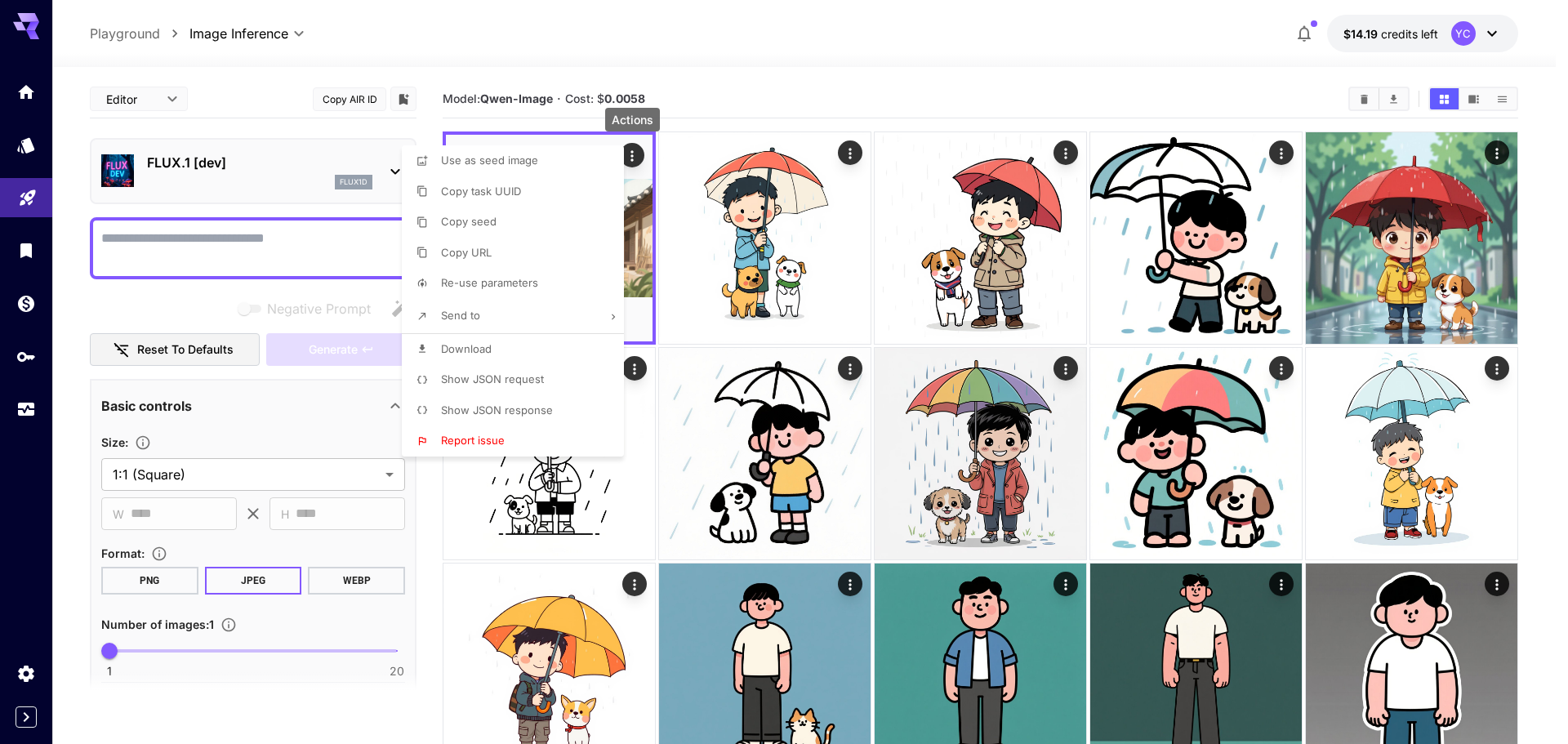
click at [524, 349] on li "Download" at bounding box center [518, 349] width 232 height 31
click at [740, 27] on div at bounding box center [784, 372] width 1568 height 744
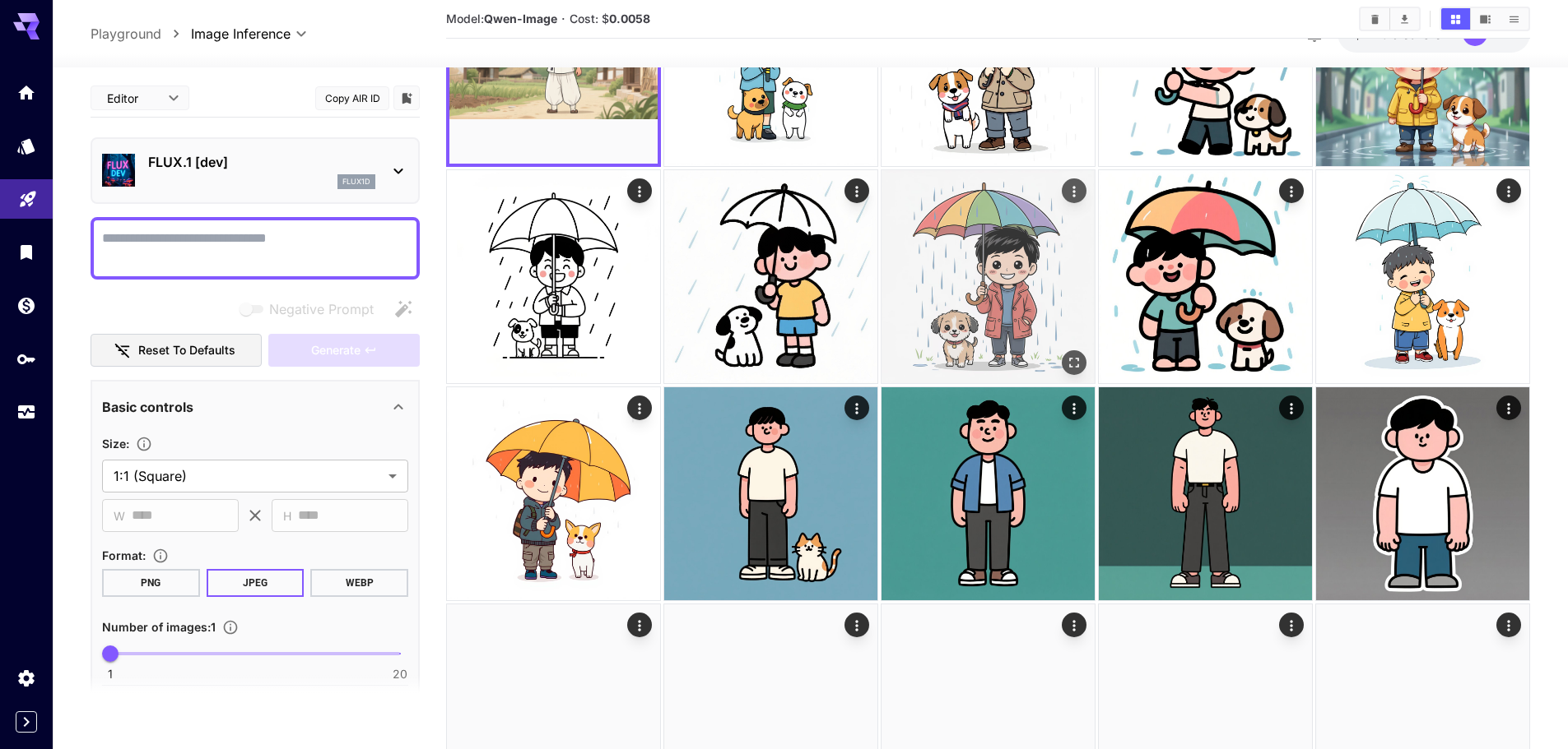
scroll to position [247, 0]
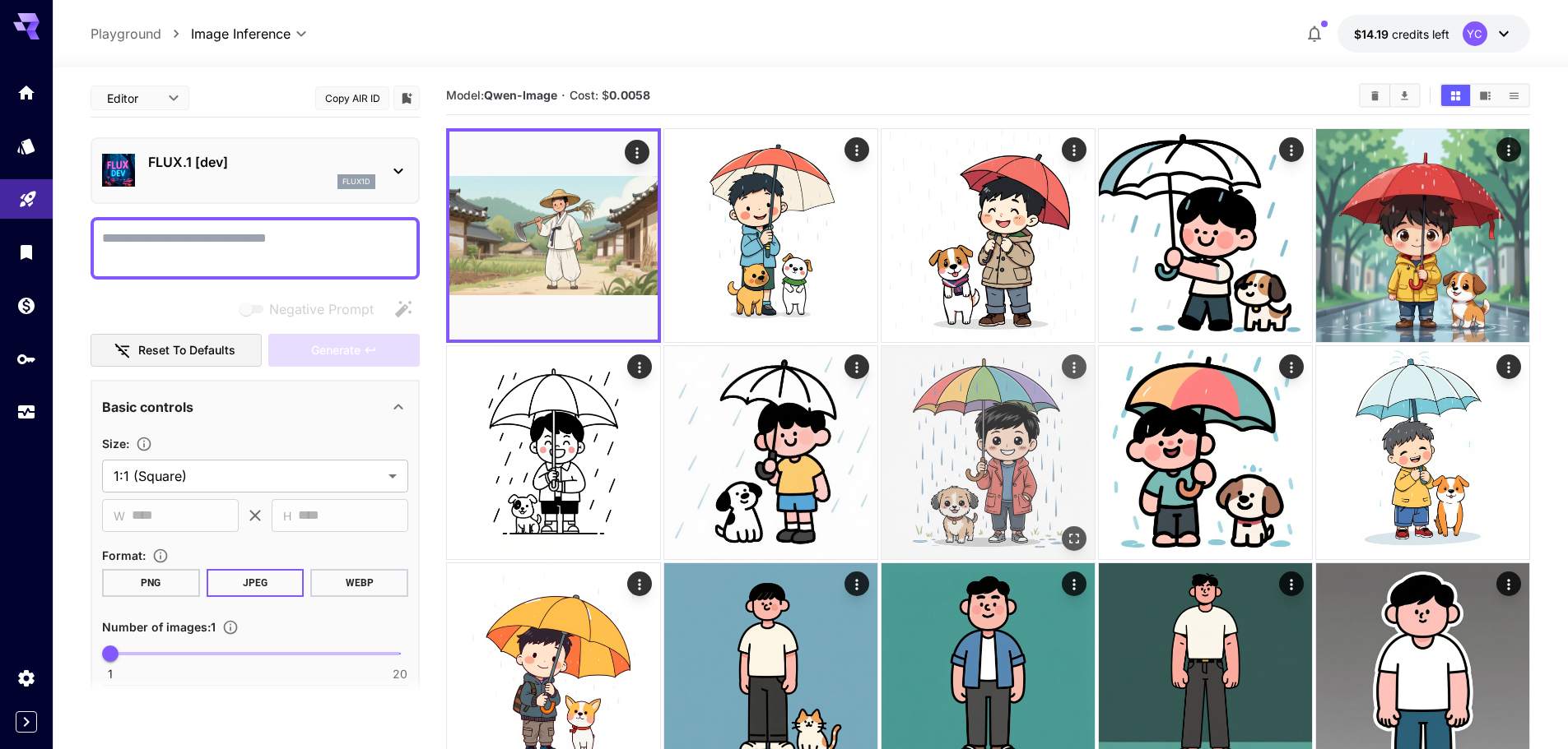
scroll to position [0, 0]
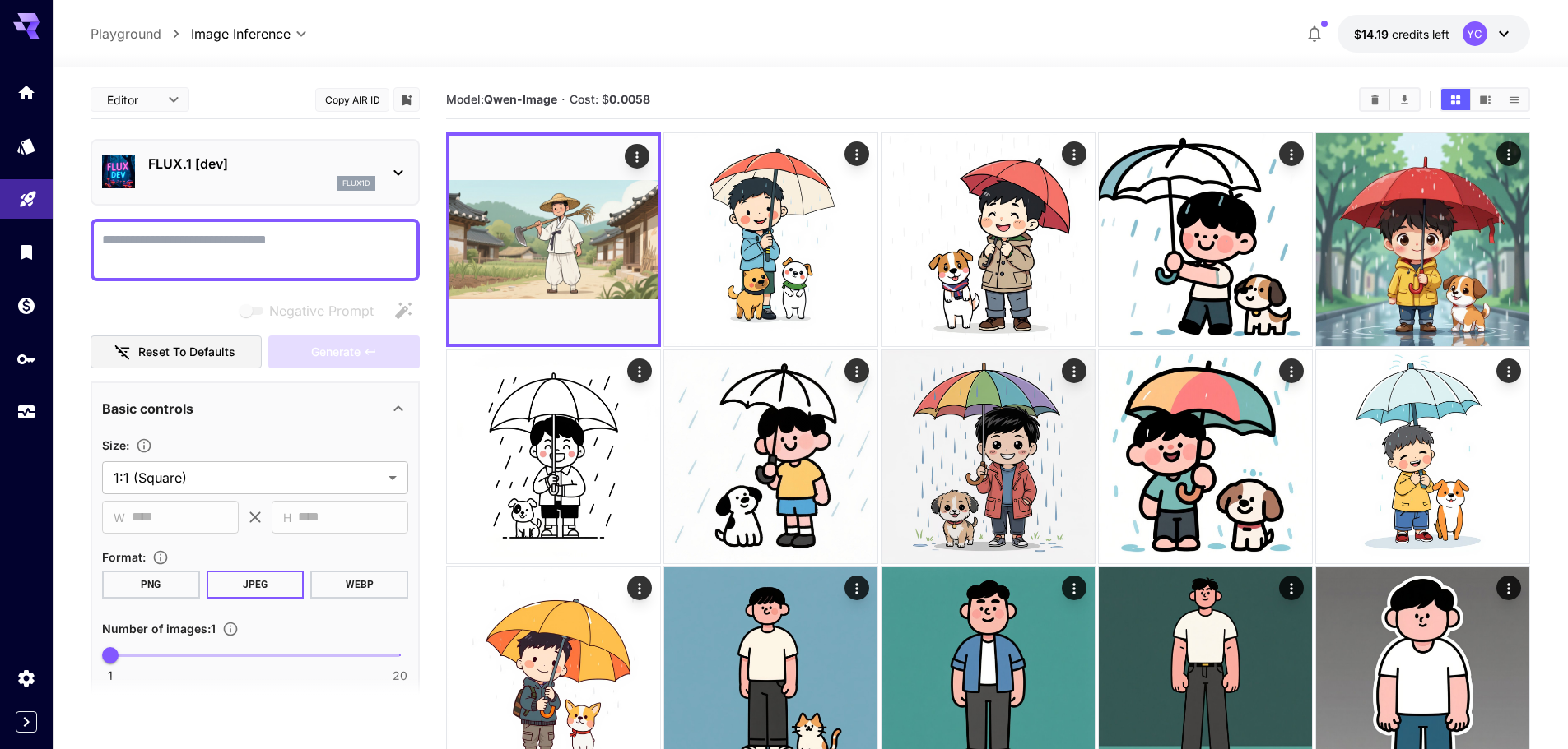
click at [747, 45] on div "**********" at bounding box center [810, 33] width 1439 height 38
click at [913, 45] on div "**********" at bounding box center [810, 33] width 1439 height 38
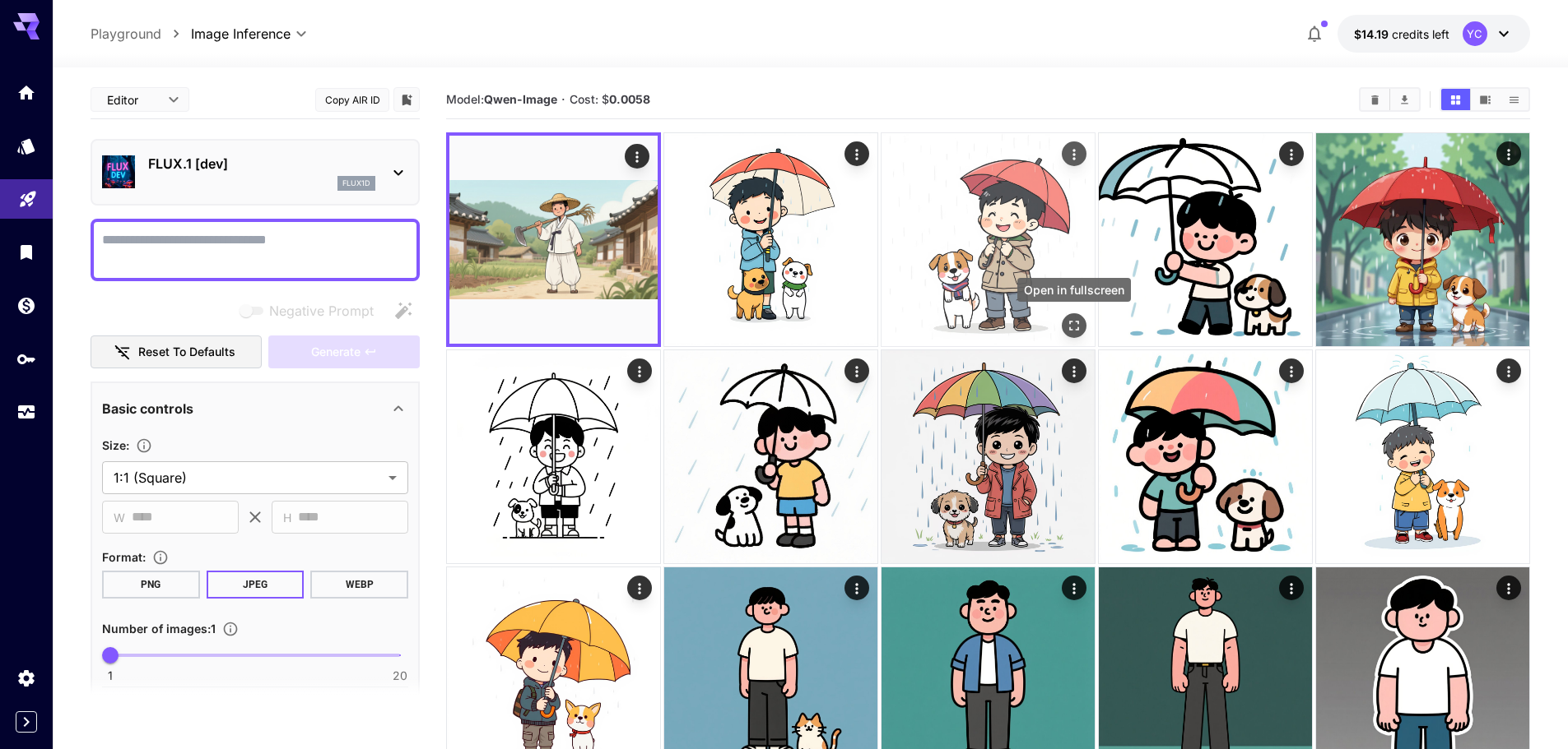
click at [1074, 323] on icon "Open in fullscreen" at bounding box center [1074, 325] width 16 height 16
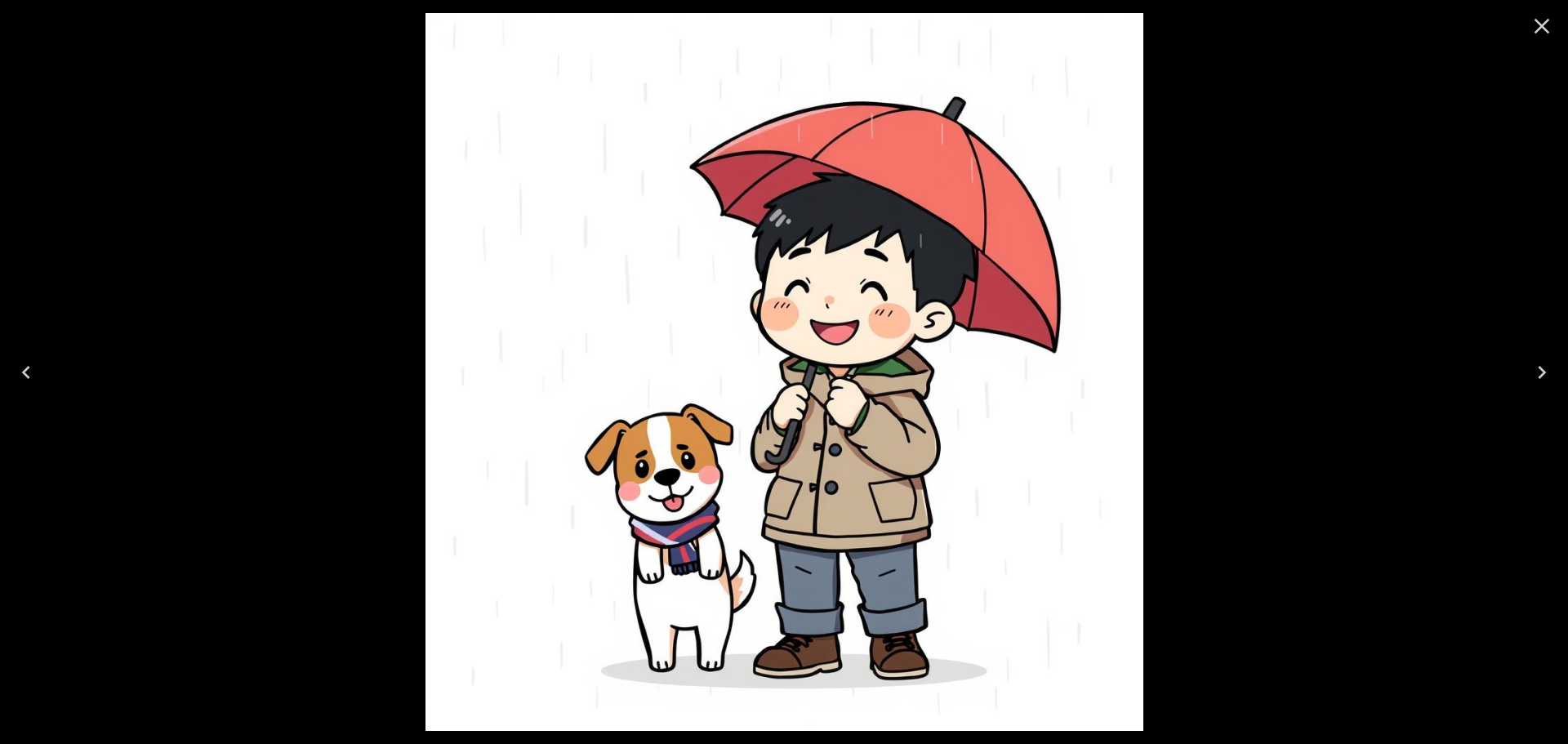
click at [1541, 21] on icon "Close" at bounding box center [1542, 25] width 26 height 26
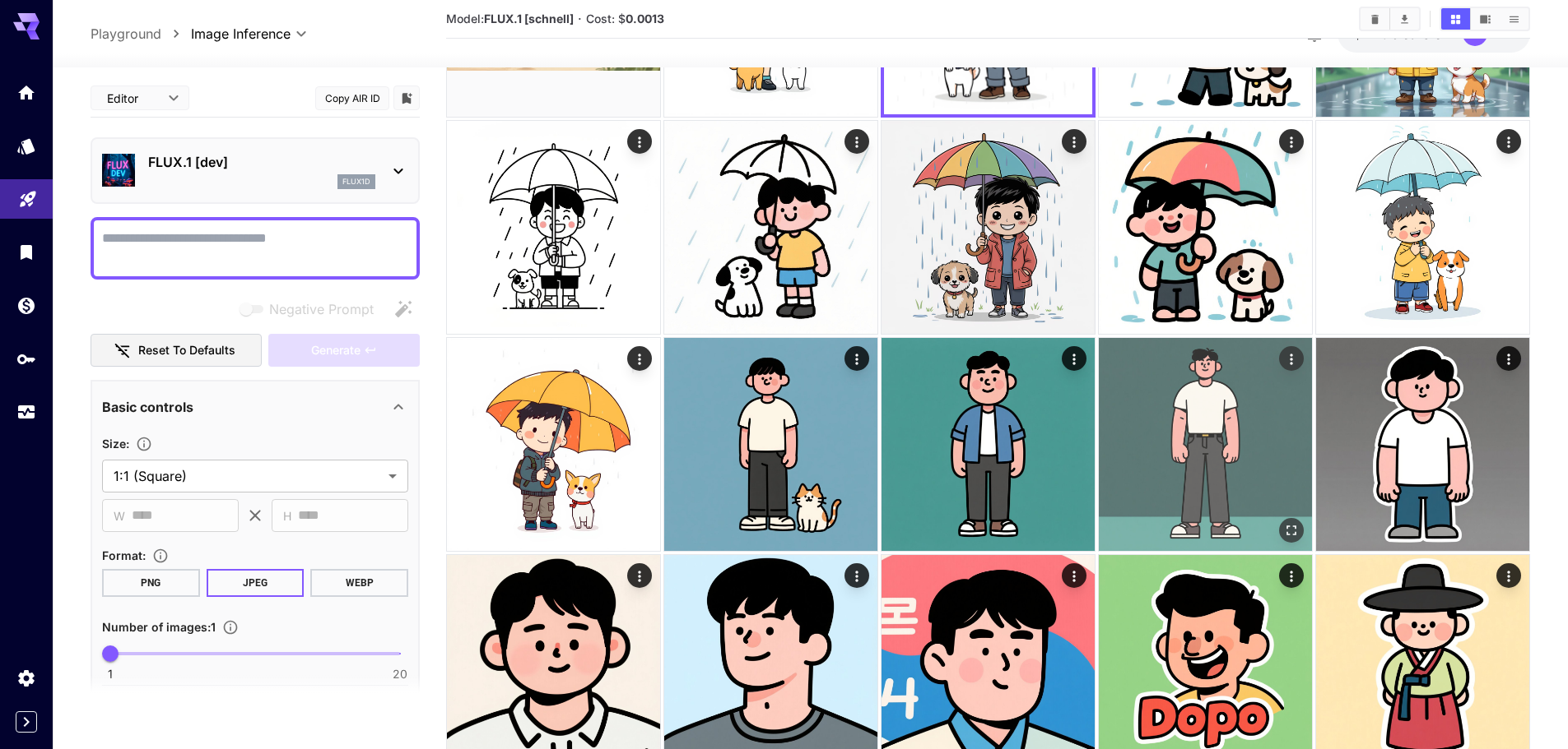
scroll to position [247, 0]
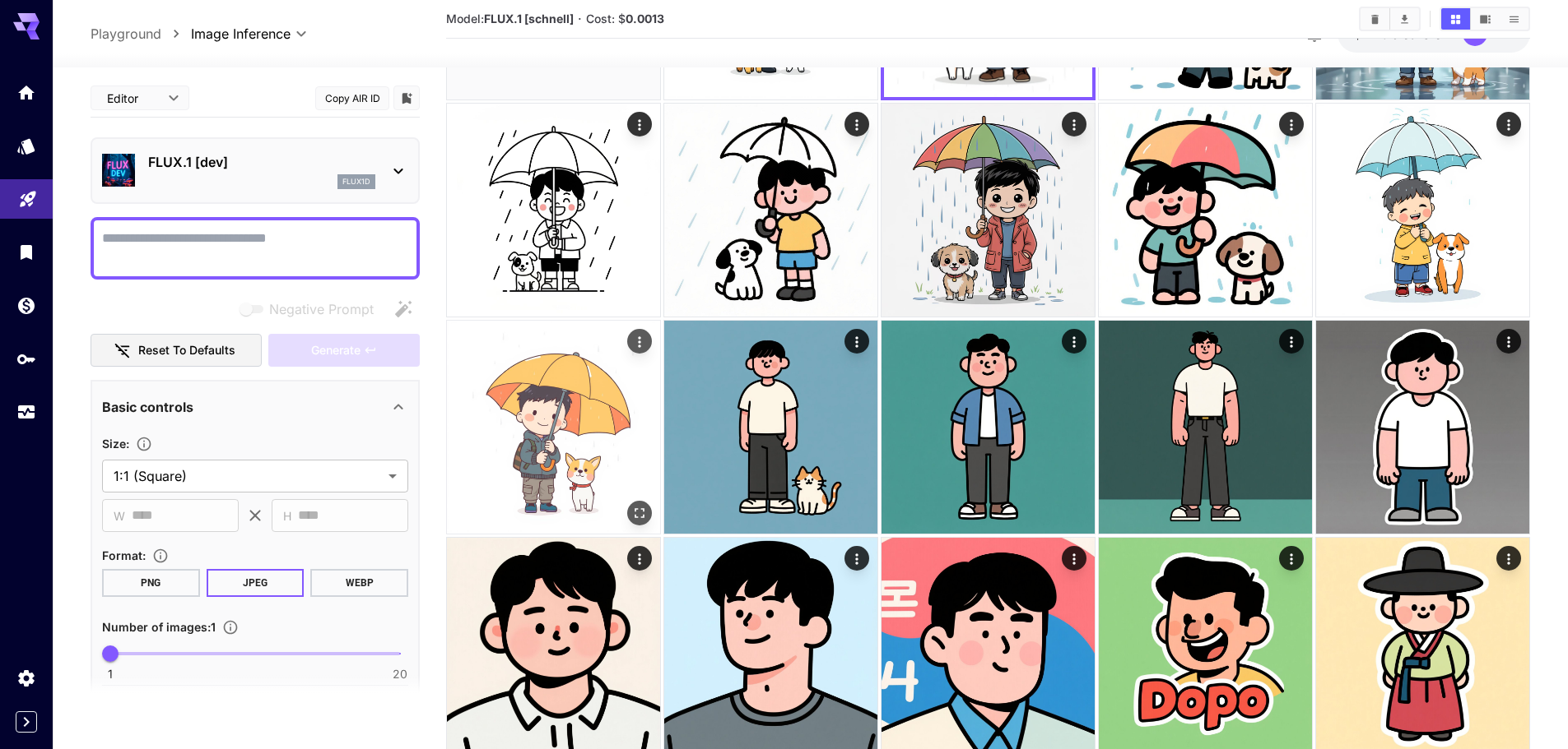
click at [642, 512] on icon "Open in fullscreen" at bounding box center [639, 513] width 16 height 16
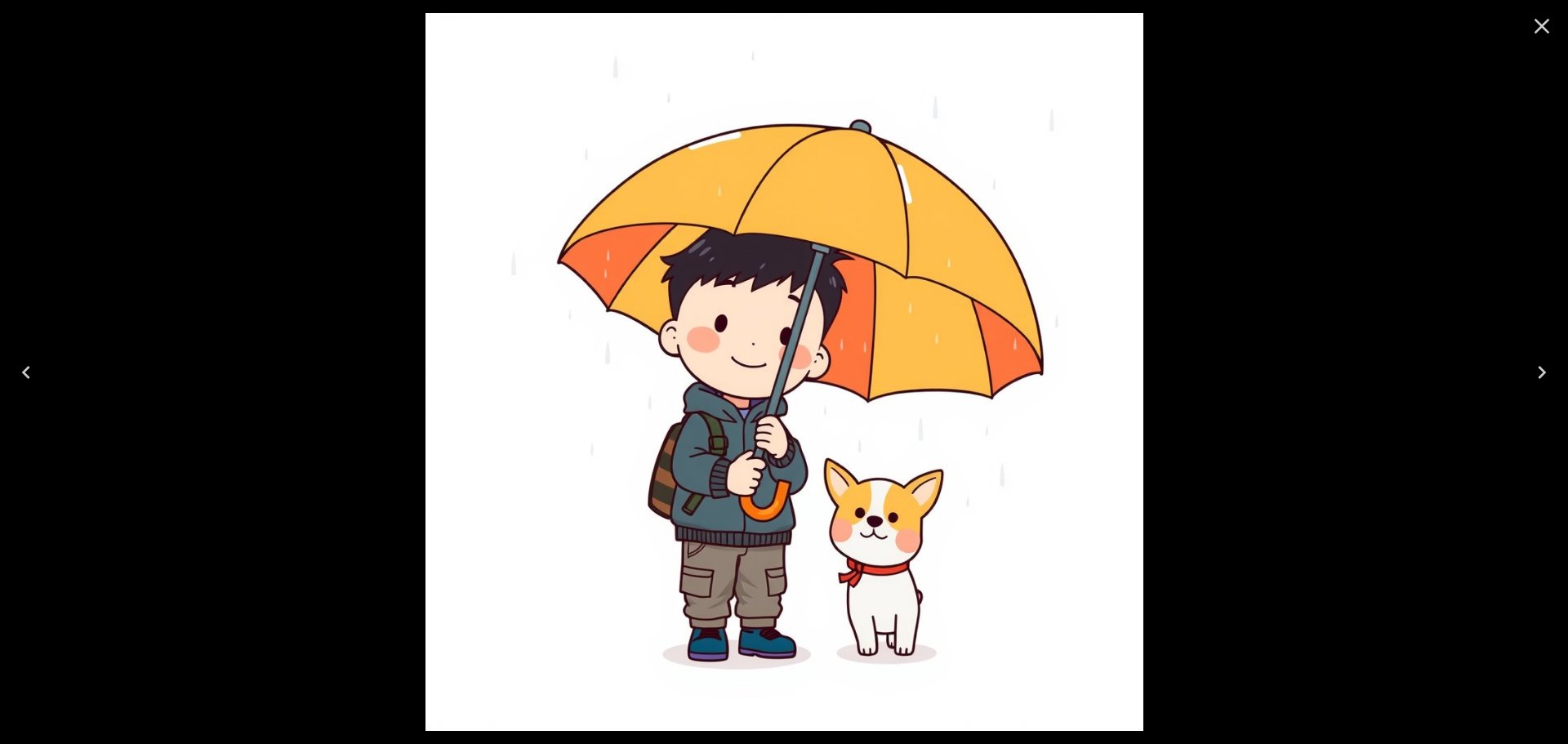
click at [1549, 19] on icon "Close" at bounding box center [1542, 25] width 26 height 26
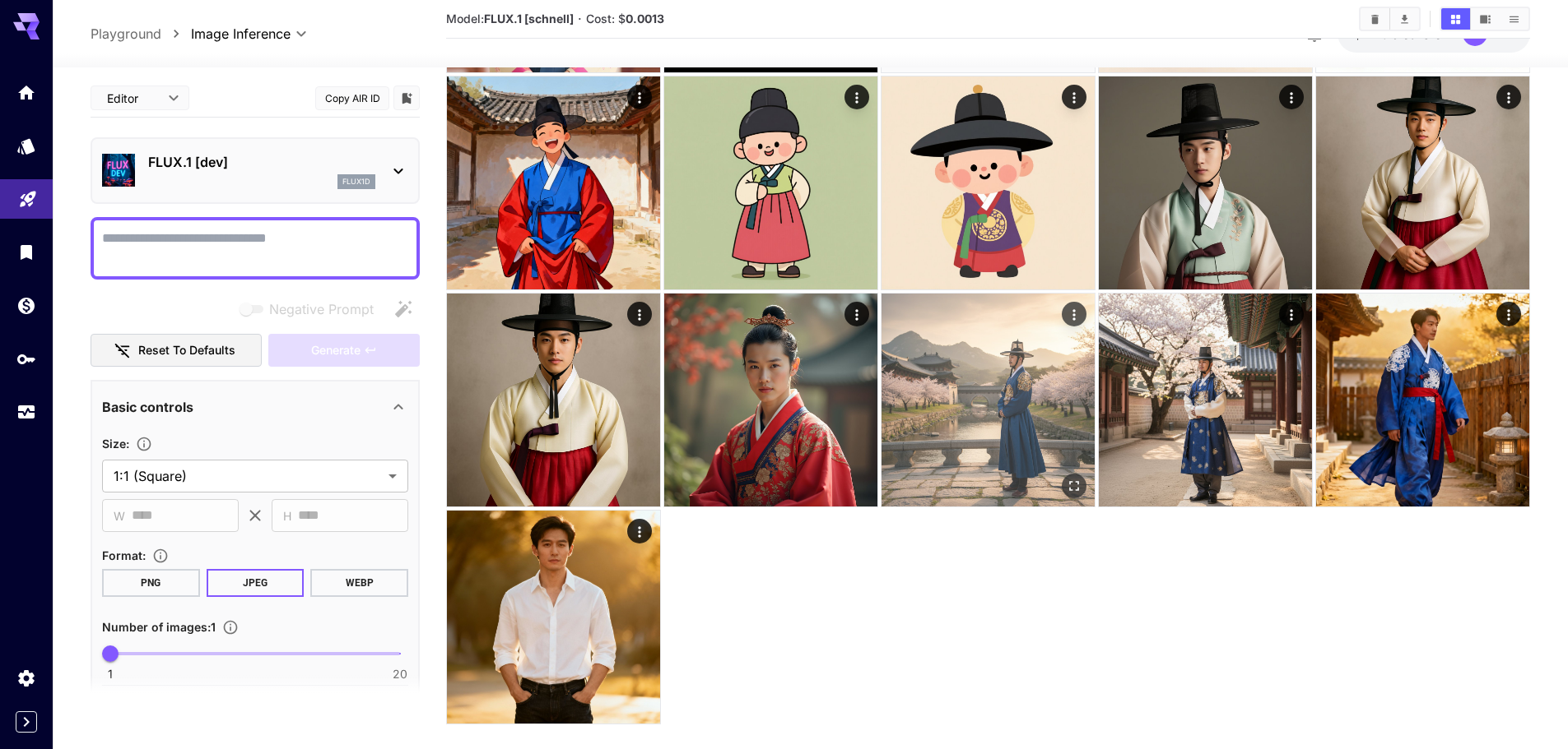
scroll to position [2687, 0]
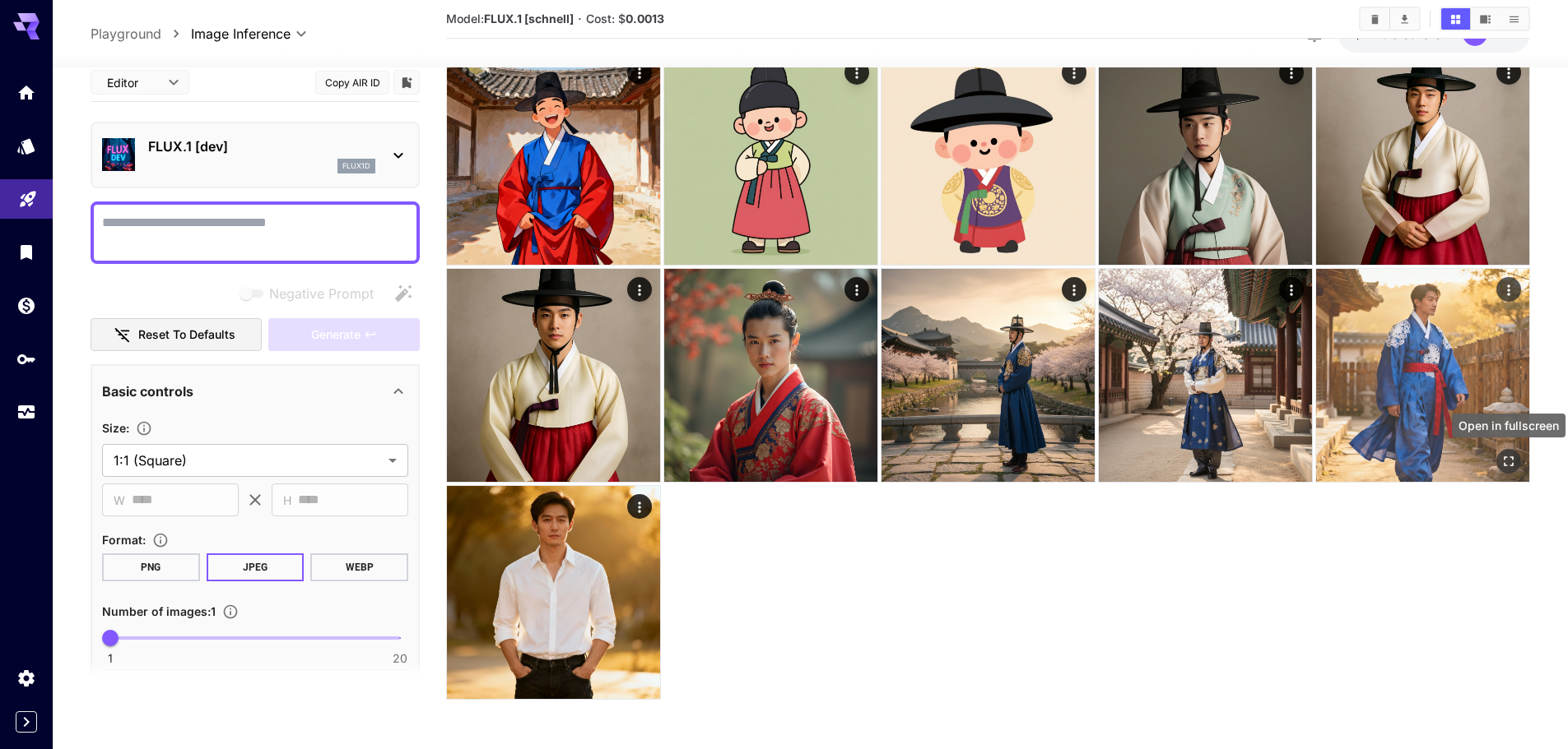
click at [1514, 464] on icon "Open in fullscreen" at bounding box center [1508, 461] width 16 height 16
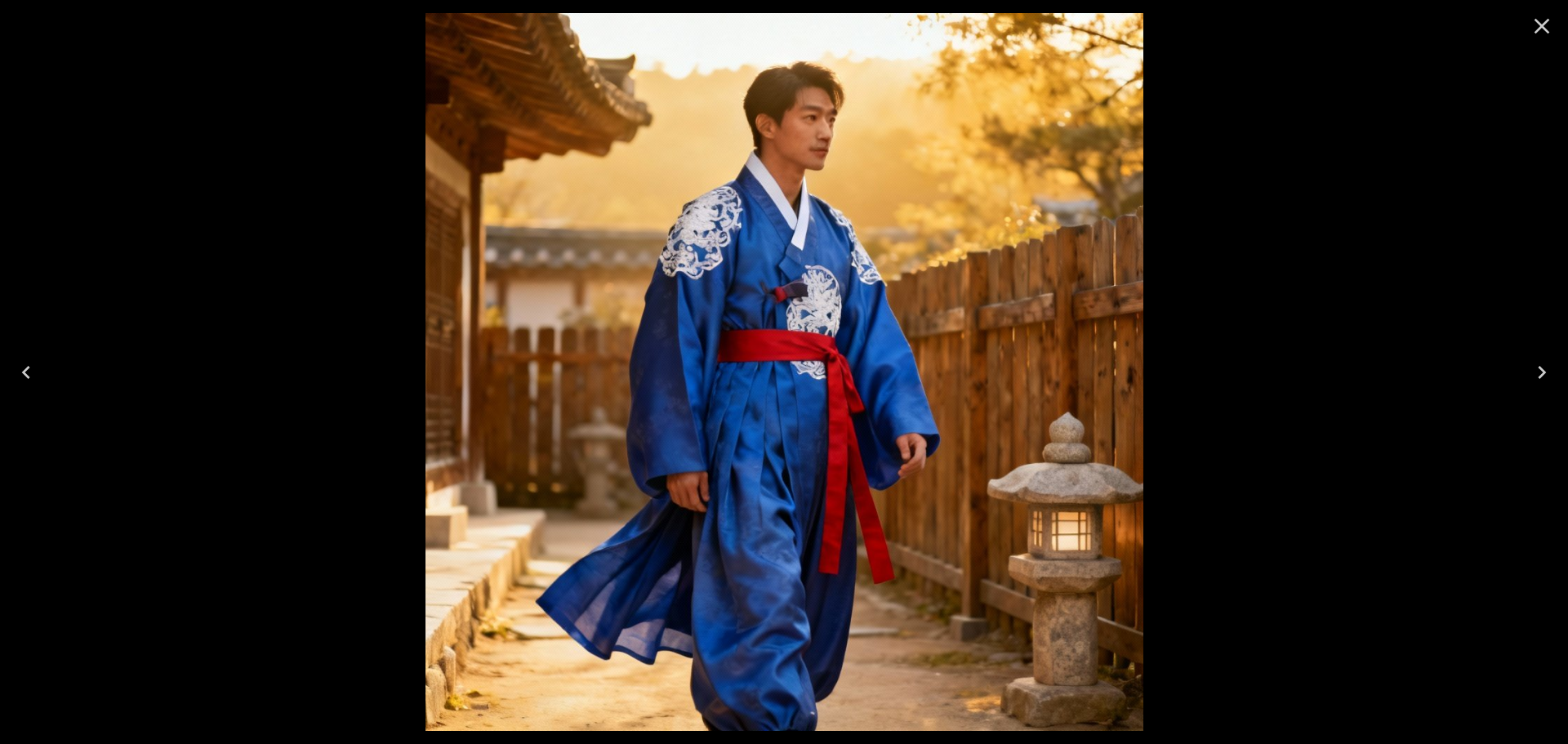
drag, startPoint x: 1543, startPoint y: 21, endPoint x: 1496, endPoint y: 87, distance: 81.0
click at [1543, 22] on icon "Close" at bounding box center [1542, 25] width 26 height 26
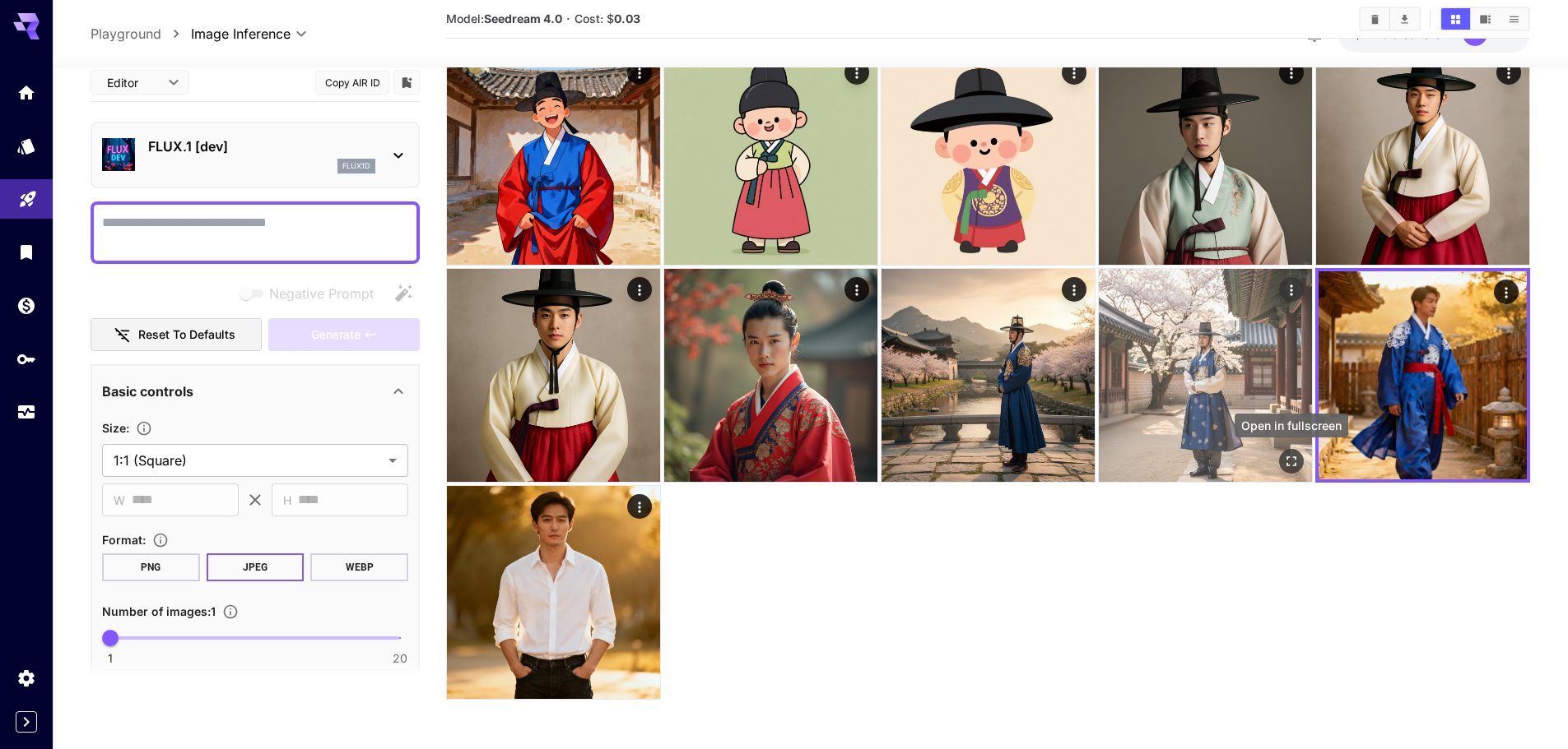
click at [1288, 458] on icon "Open in fullscreen" at bounding box center [1291, 461] width 16 height 16
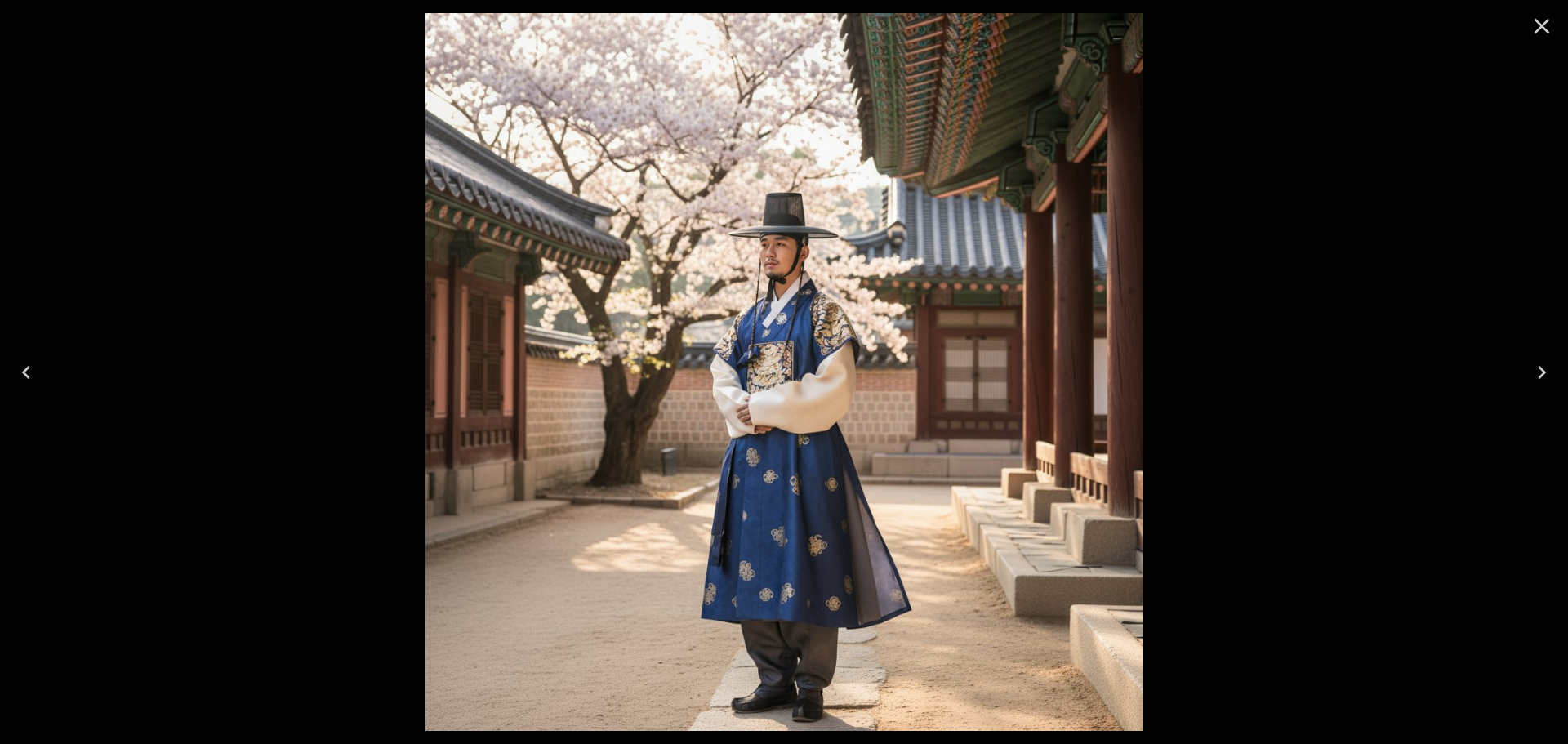
click at [1538, 25] on icon "Close" at bounding box center [1542, 25] width 26 height 26
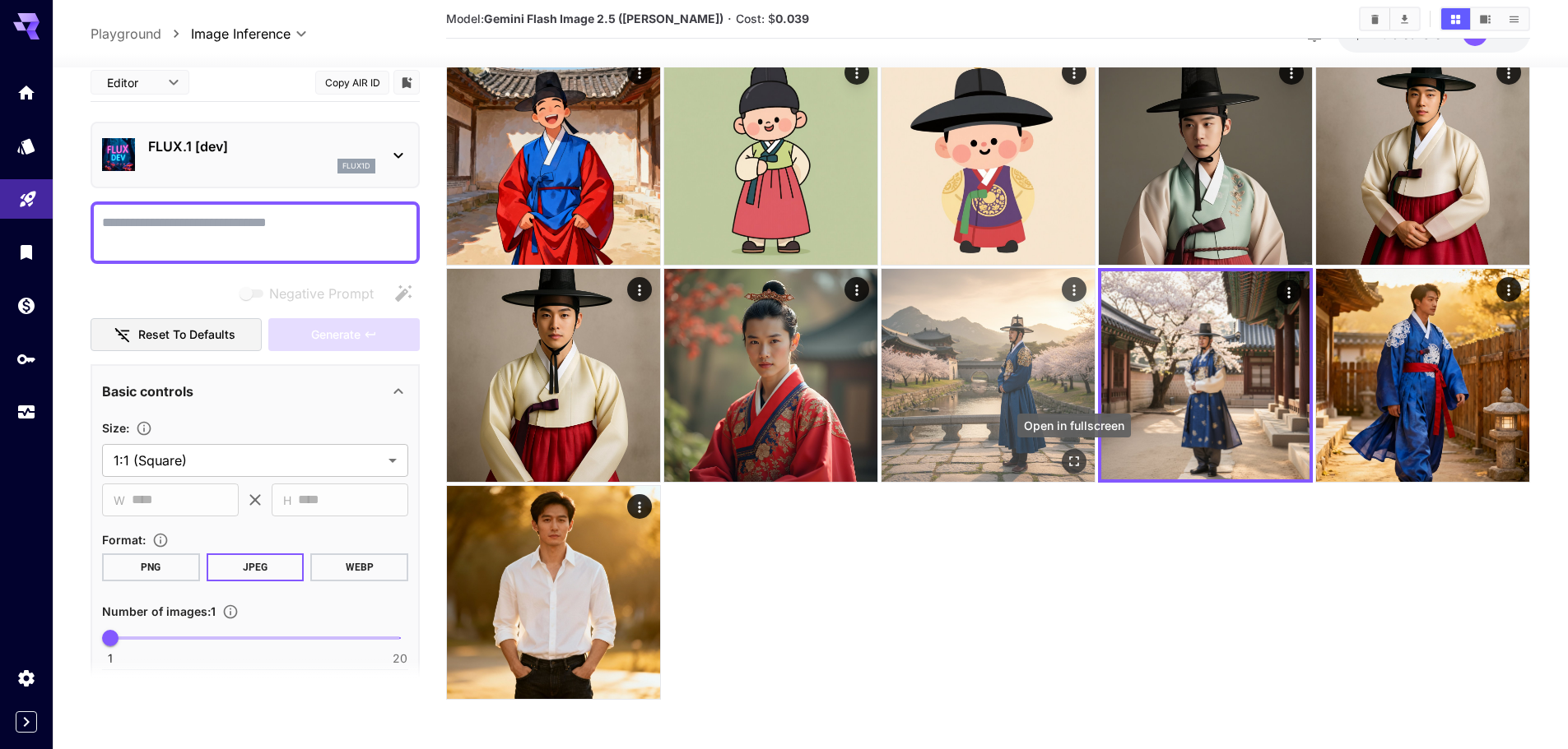
click at [1076, 461] on icon "Open in fullscreen" at bounding box center [1074, 461] width 16 height 16
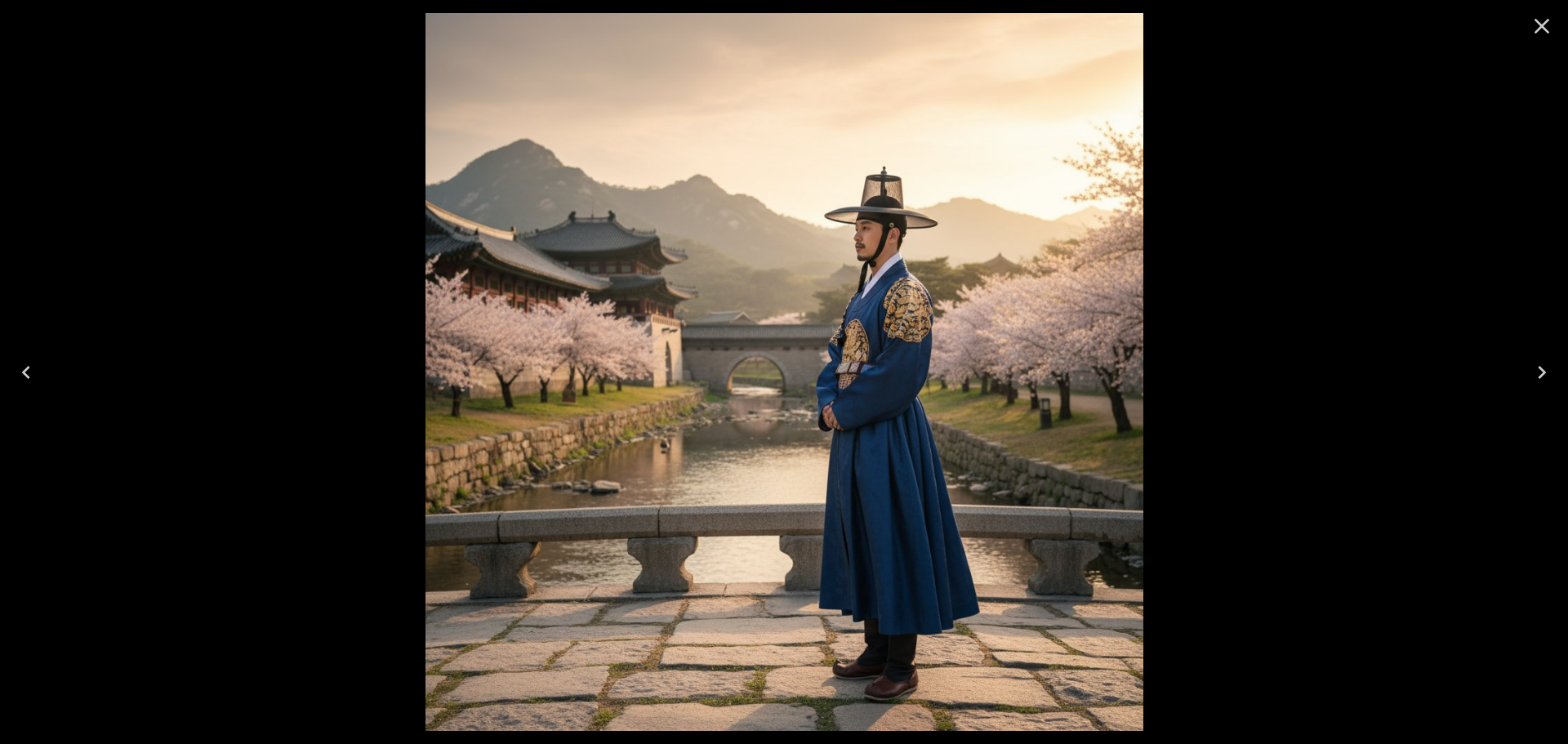
click at [1539, 32] on icon "Close" at bounding box center [1542, 25] width 26 height 26
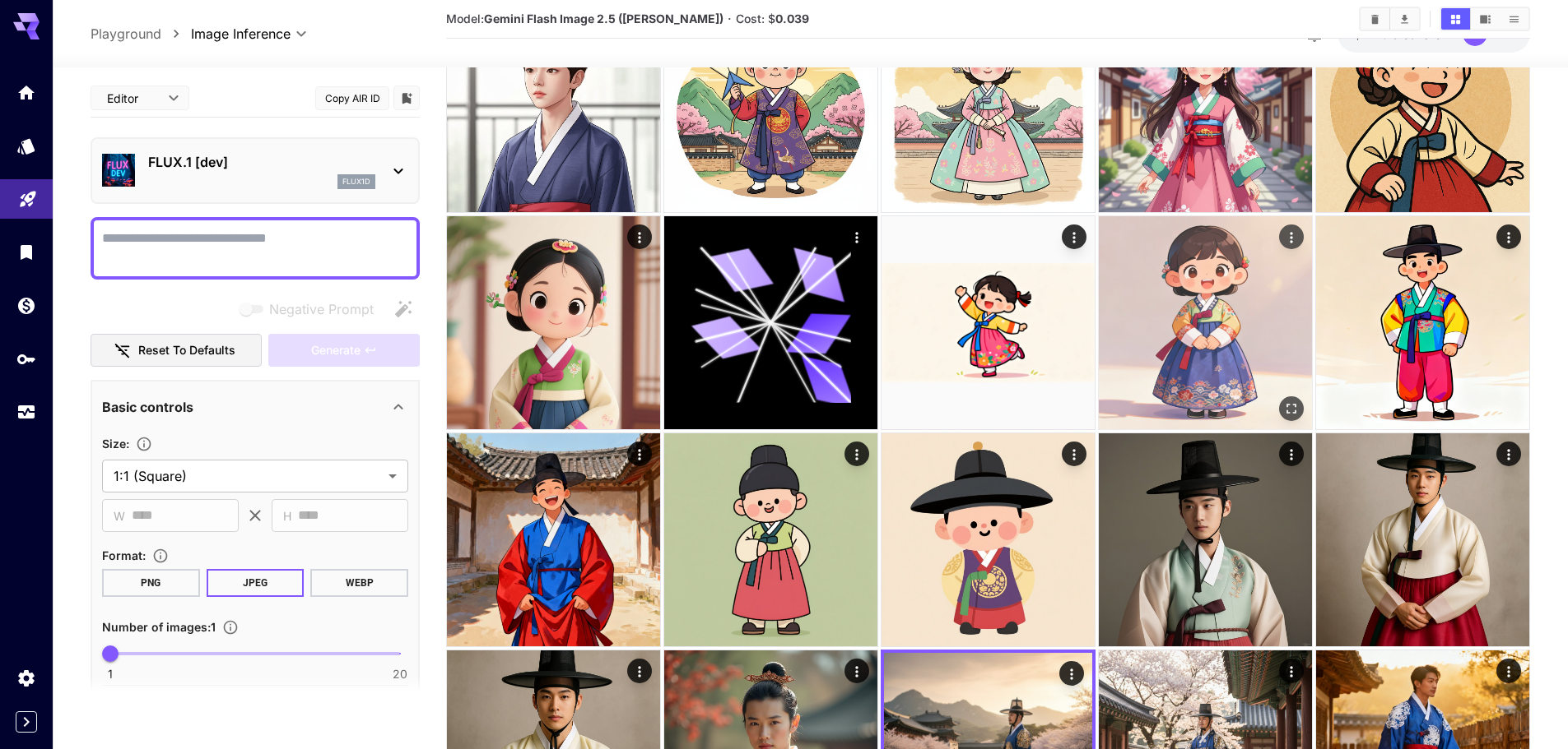
scroll to position [2111, 0]
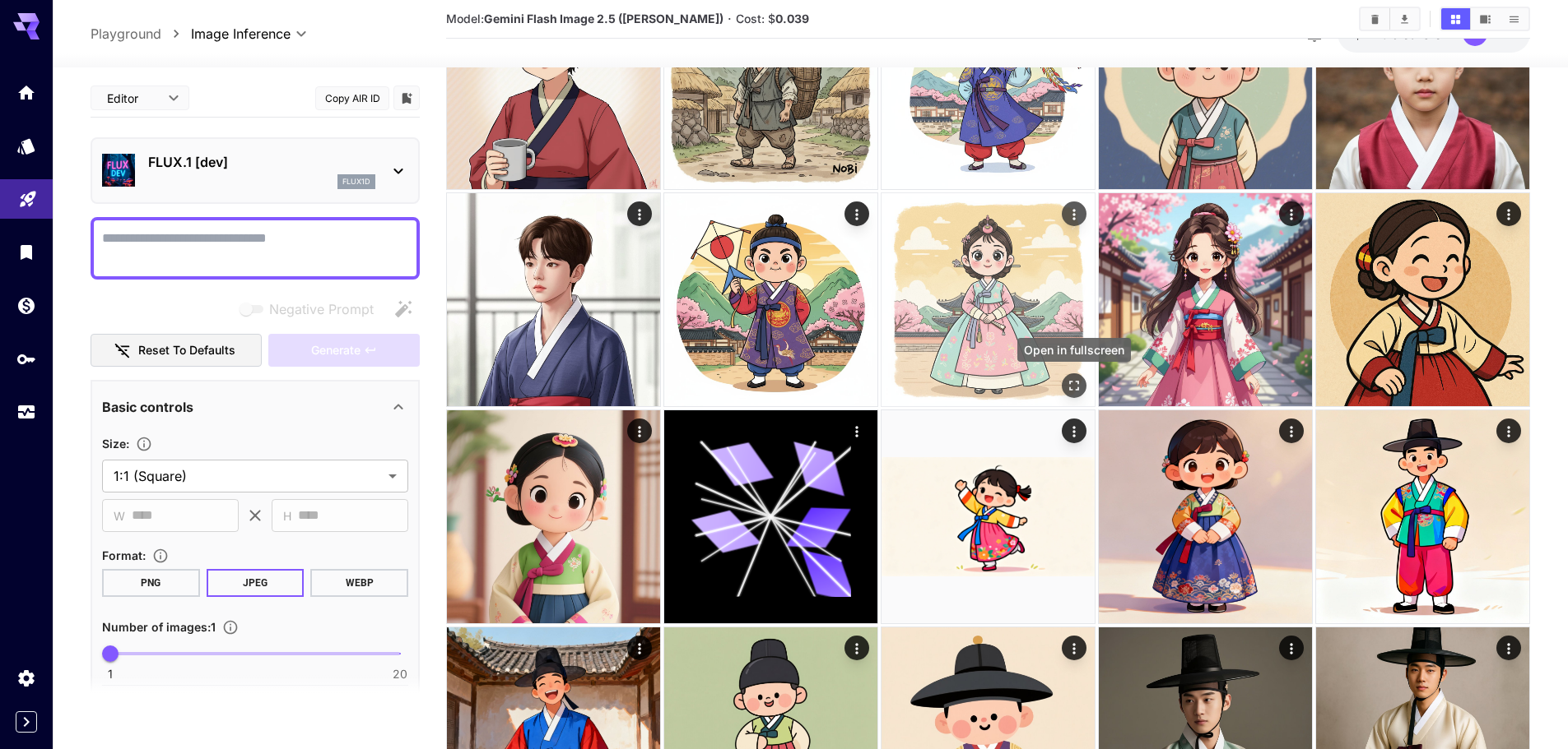
click at [1072, 384] on icon "Open in fullscreen" at bounding box center [1074, 386] width 16 height 16
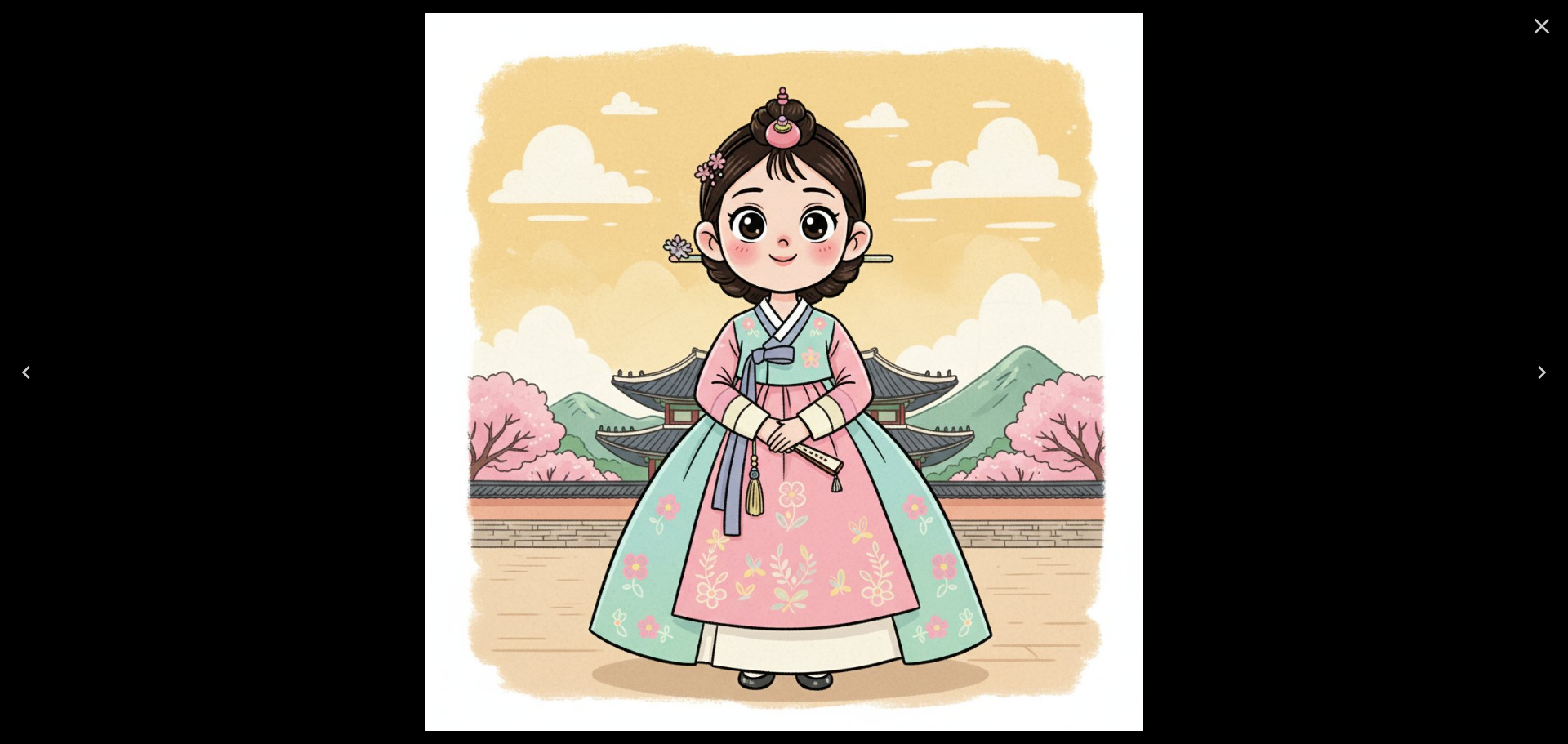
click at [1544, 25] on icon "Close" at bounding box center [1543, 26] width 15 height 15
